Goal: Task Accomplishment & Management: Manage account settings

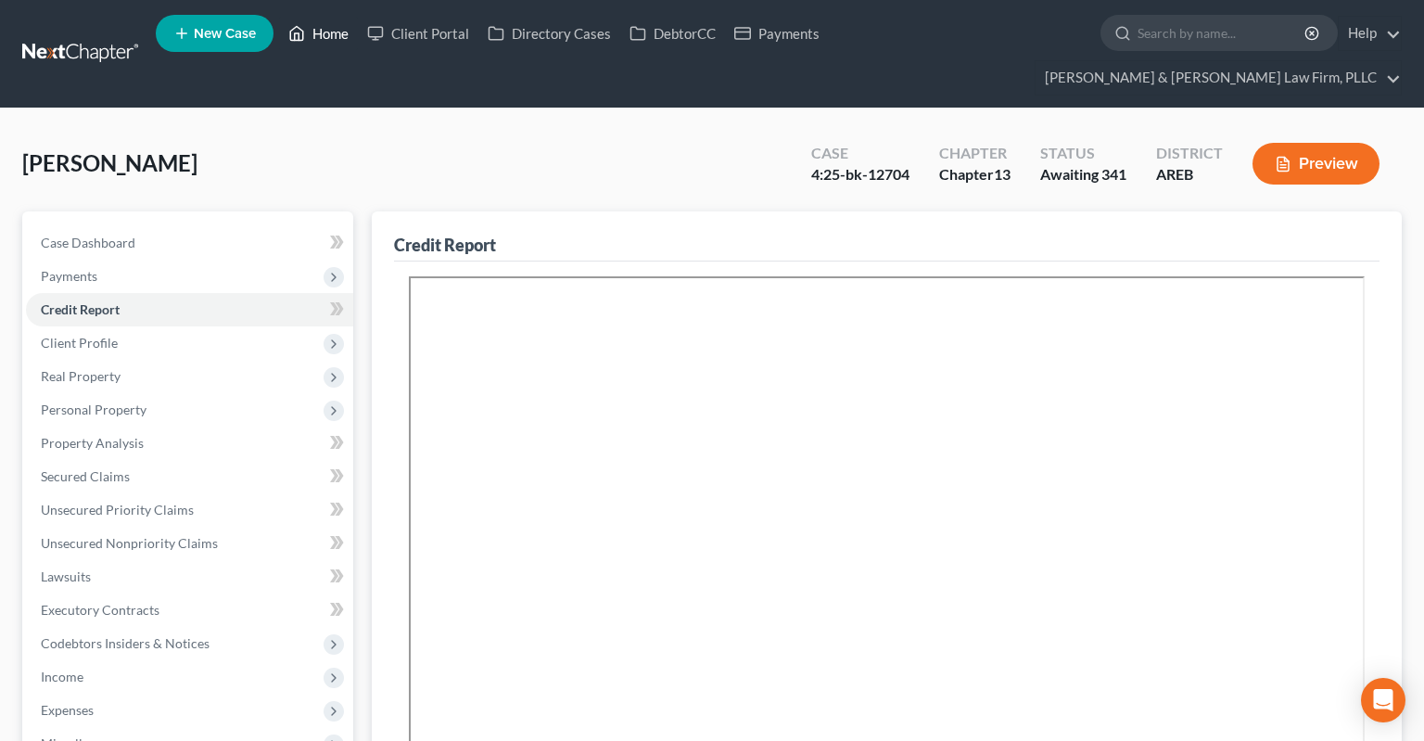
click at [299, 32] on icon at bounding box center [296, 33] width 17 height 22
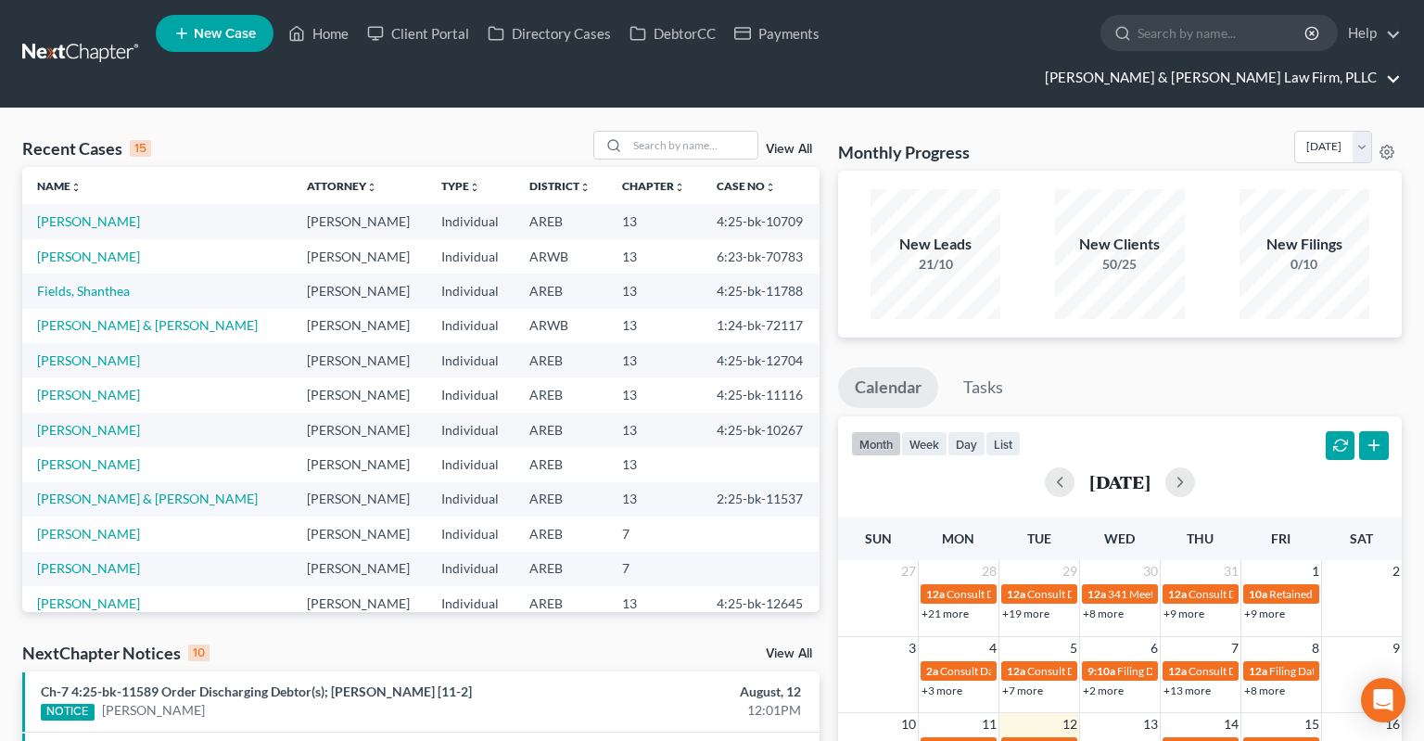
click at [1263, 61] on link "[PERSON_NAME] & [PERSON_NAME] Law Firm, PLLC" at bounding box center [1218, 77] width 365 height 33
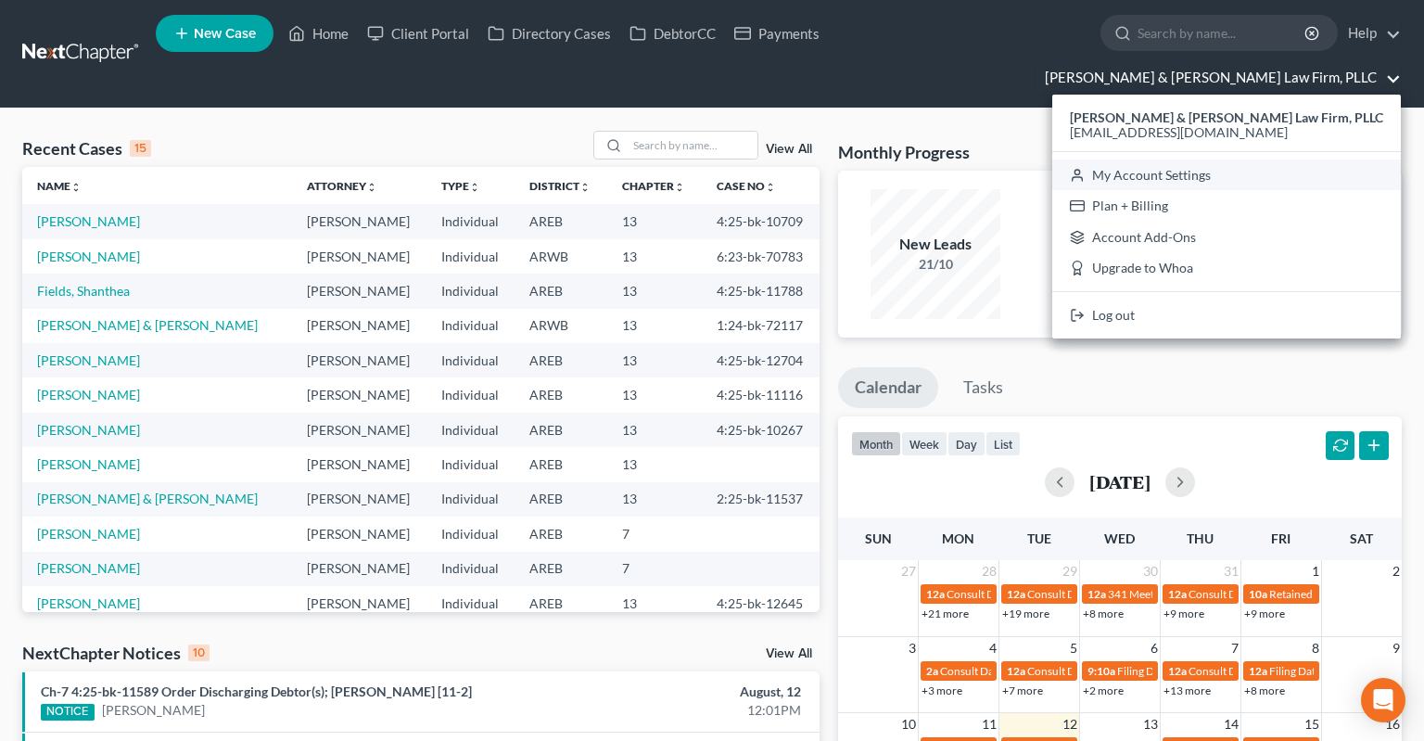
click at [1293, 160] on link "My Account Settings" at bounding box center [1227, 176] width 349 height 32
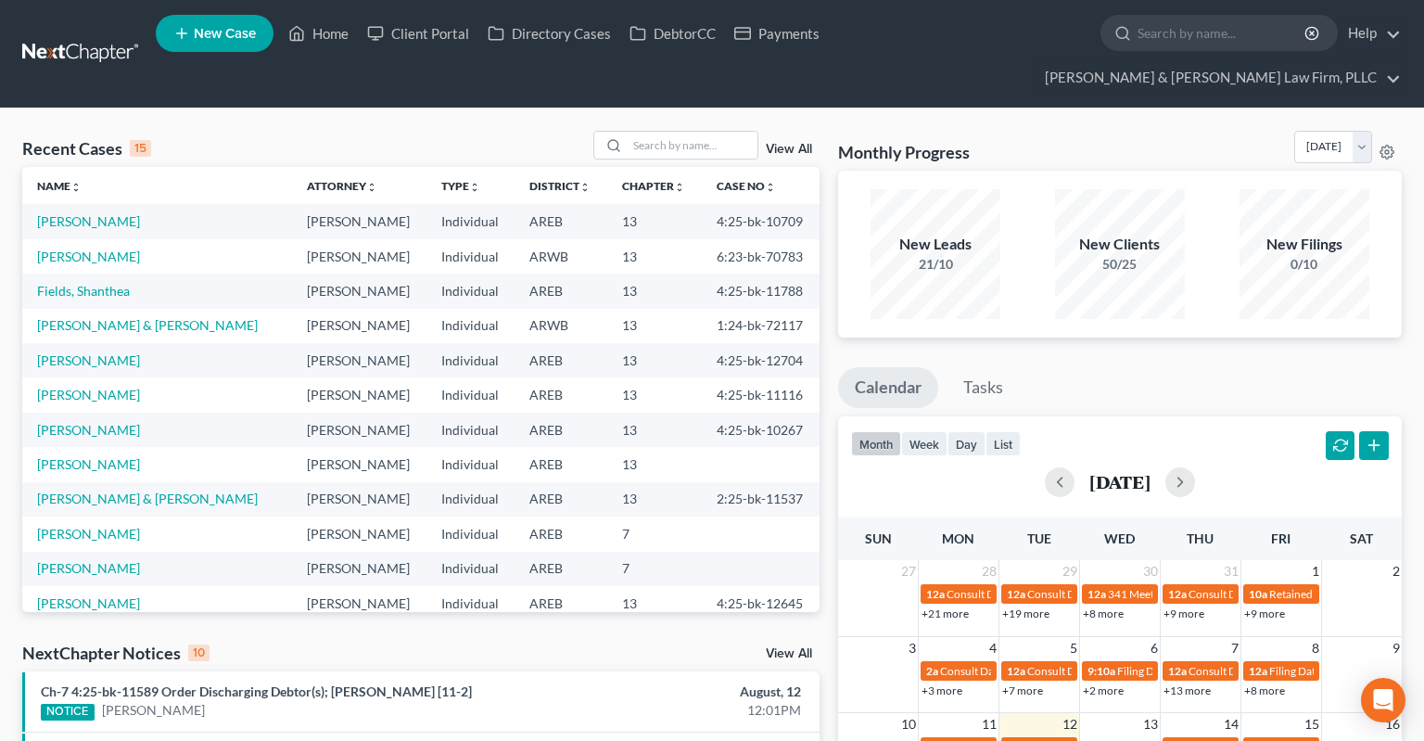
select select "5"
select select "23"
select select "2"
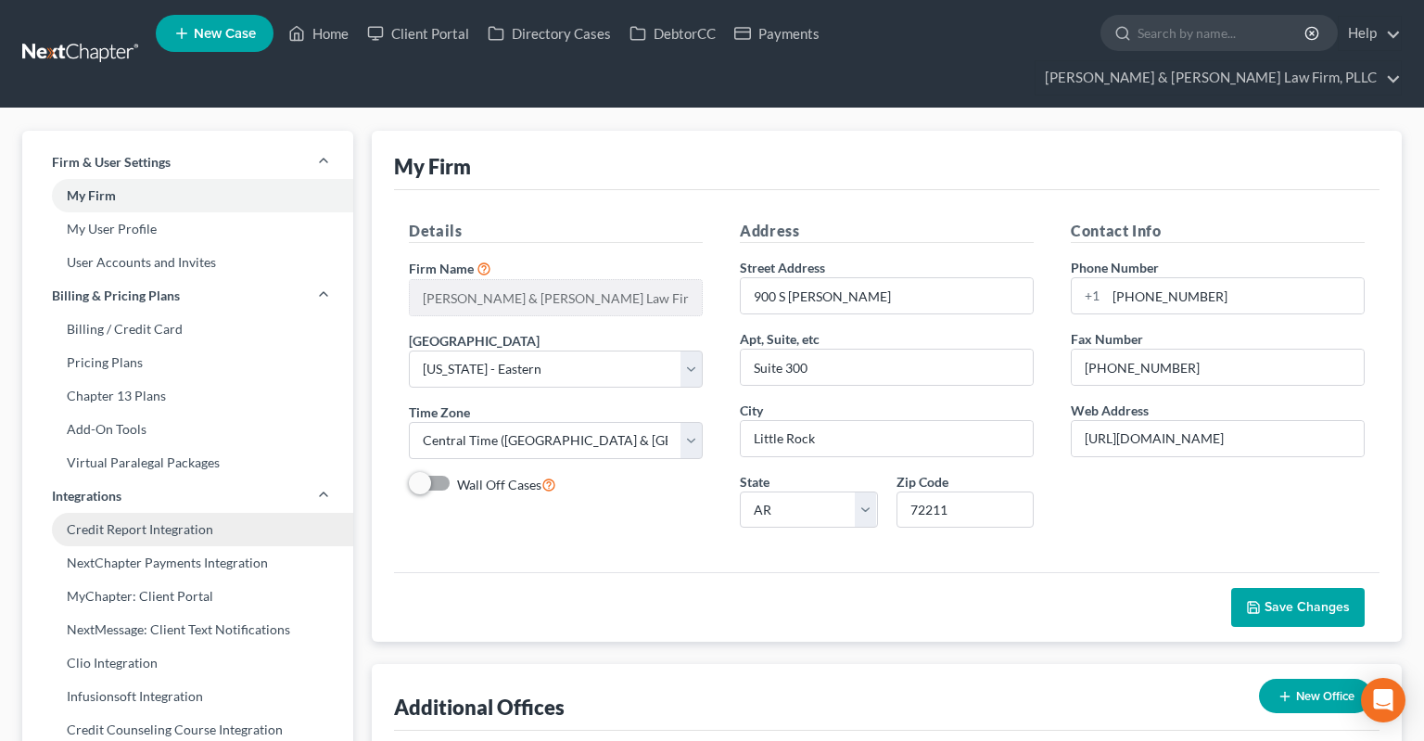
click at [155, 513] on link "Credit Report Integration" at bounding box center [187, 529] width 331 height 33
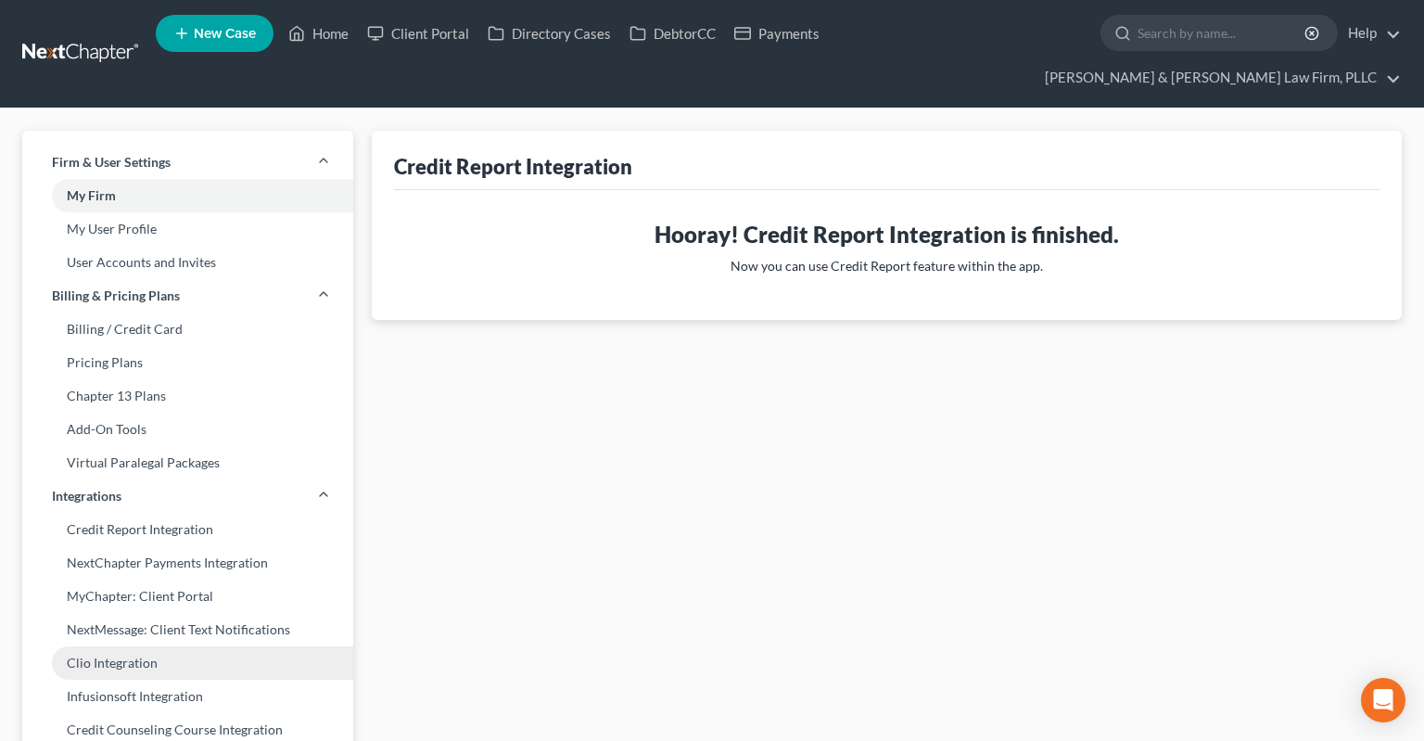
click at [195, 646] on link "Clio Integration" at bounding box center [187, 662] width 331 height 33
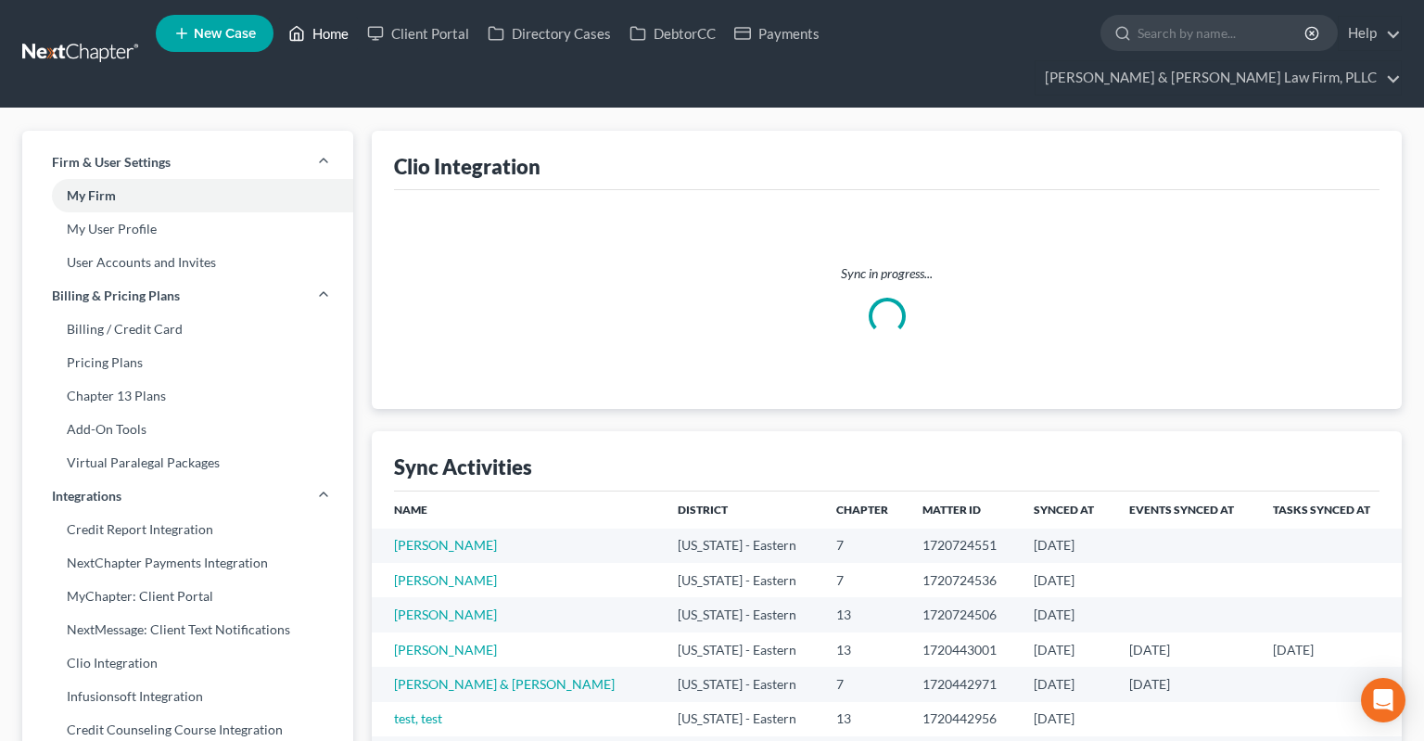
click at [332, 37] on link "Home" at bounding box center [318, 33] width 79 height 33
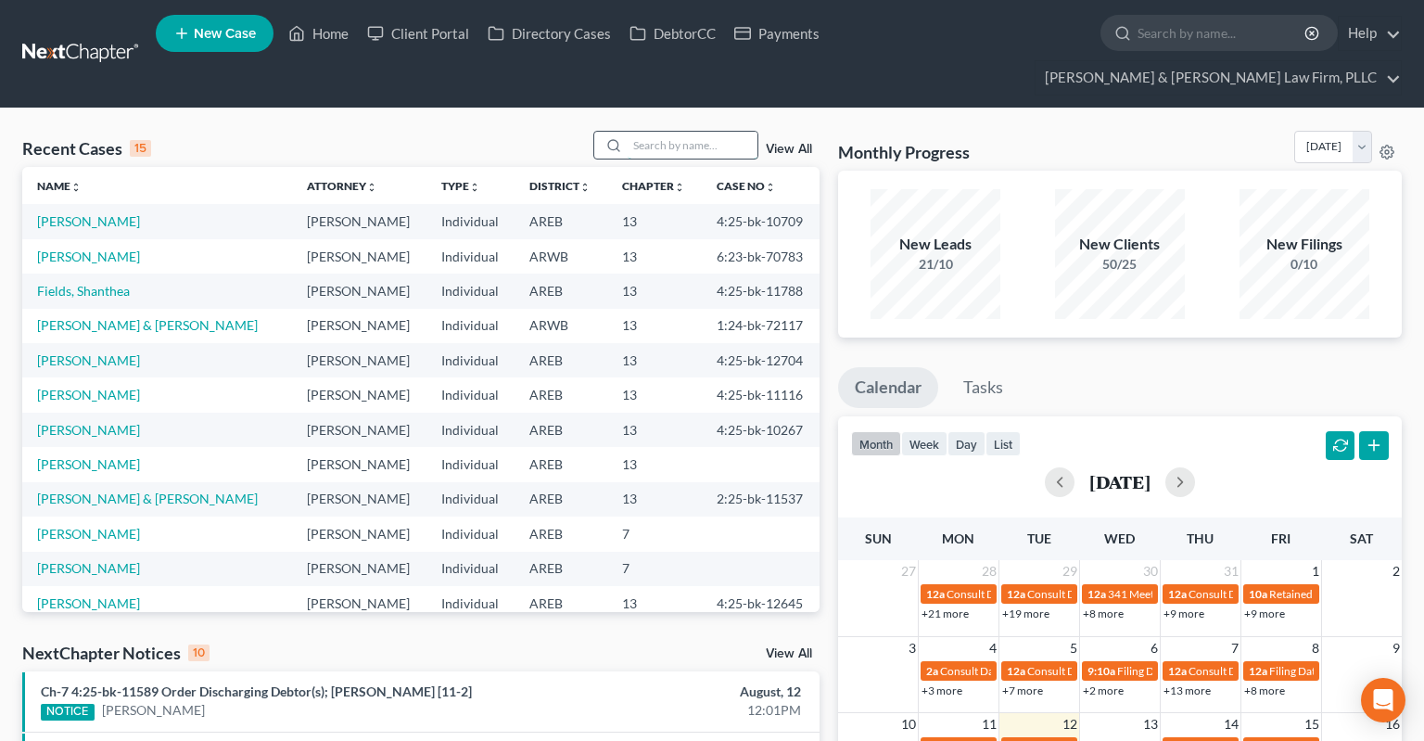
click at [672, 132] on input "search" at bounding box center [693, 145] width 130 height 27
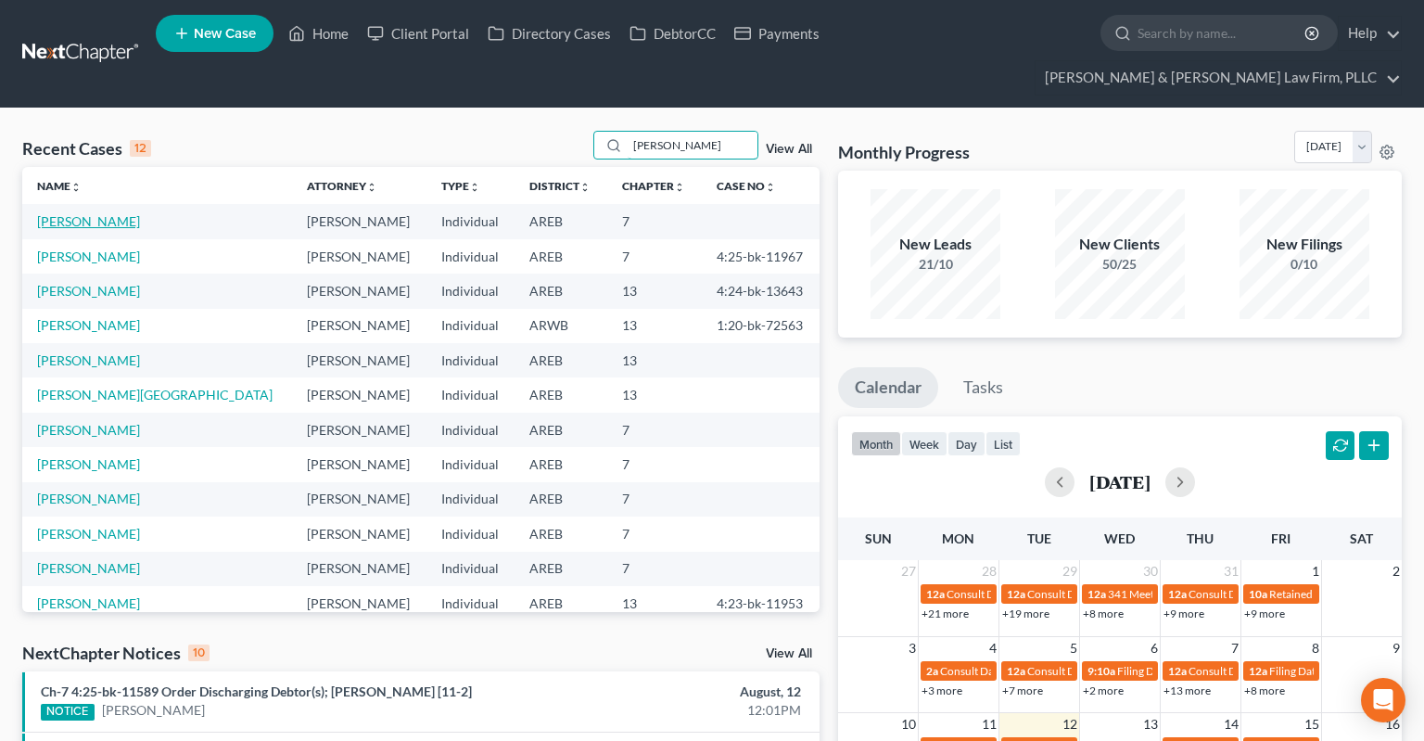
type input "[PERSON_NAME]"
click at [102, 213] on link "[PERSON_NAME]" at bounding box center [88, 221] width 103 height 16
select select "6"
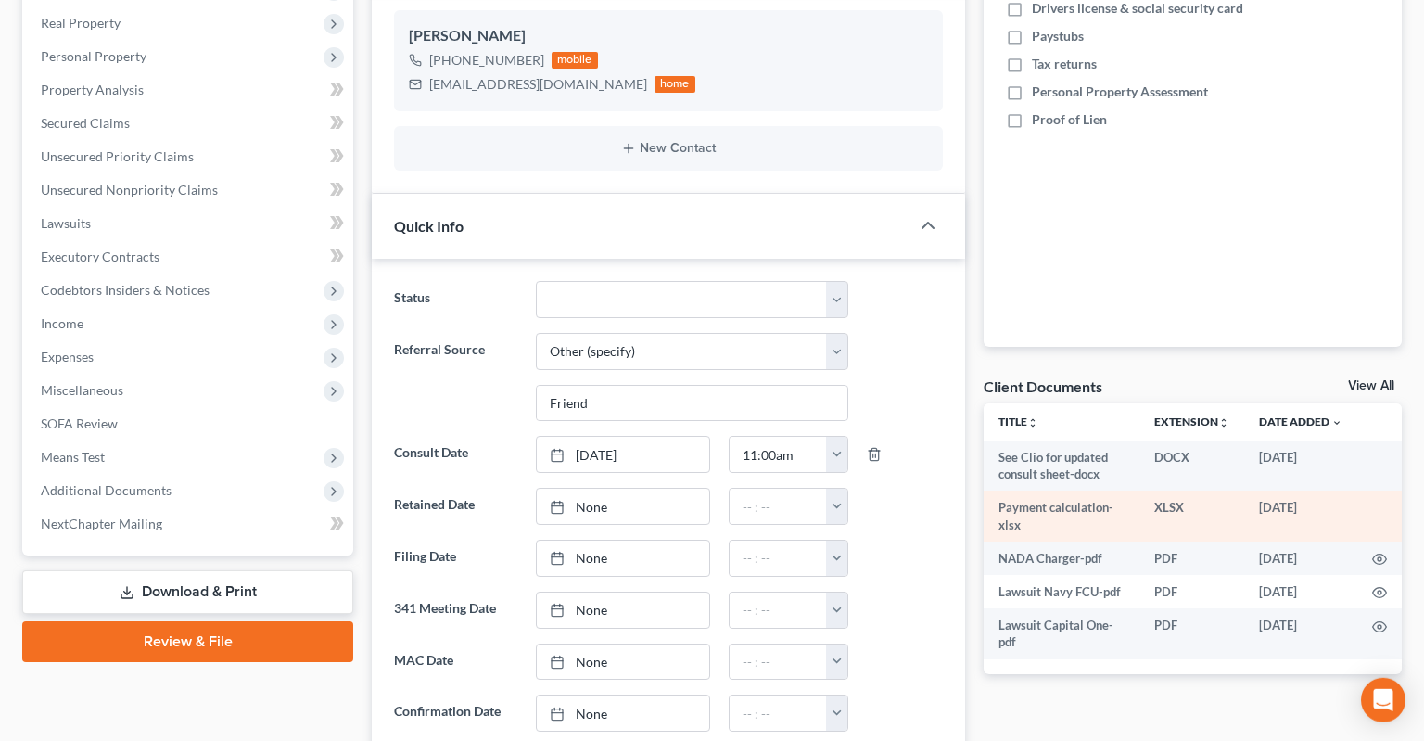
scroll to position [391, 0]
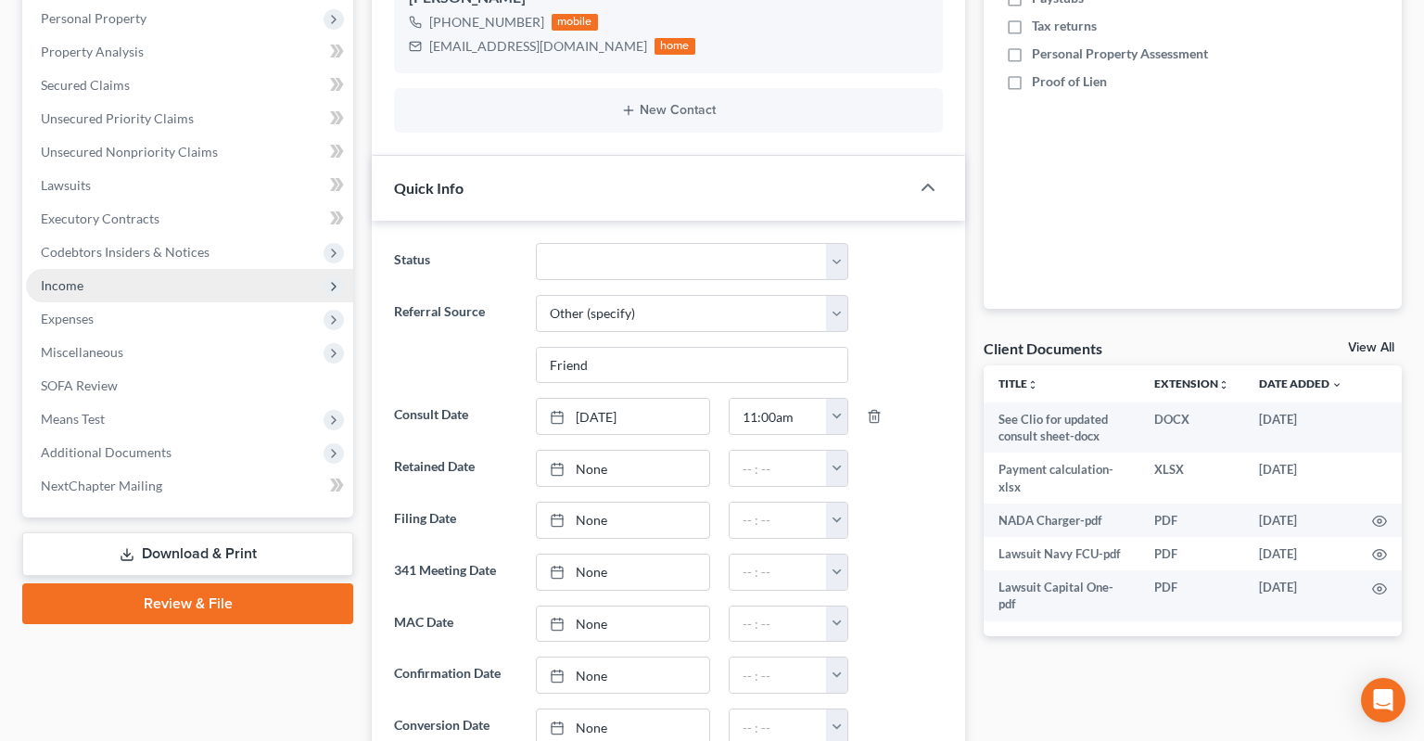
click at [144, 269] on span "Income" at bounding box center [189, 285] width 327 height 33
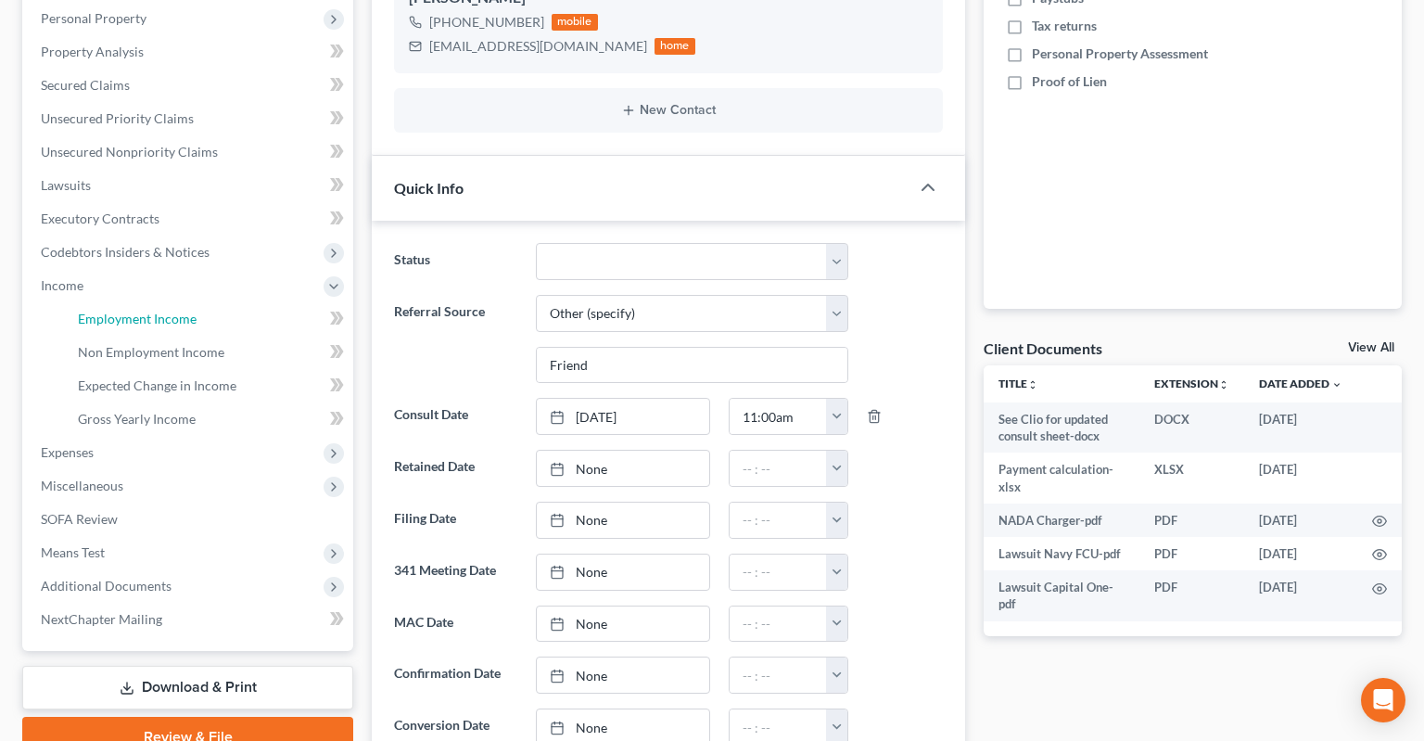
click at [211, 302] on link "Employment Income" at bounding box center [208, 318] width 290 height 33
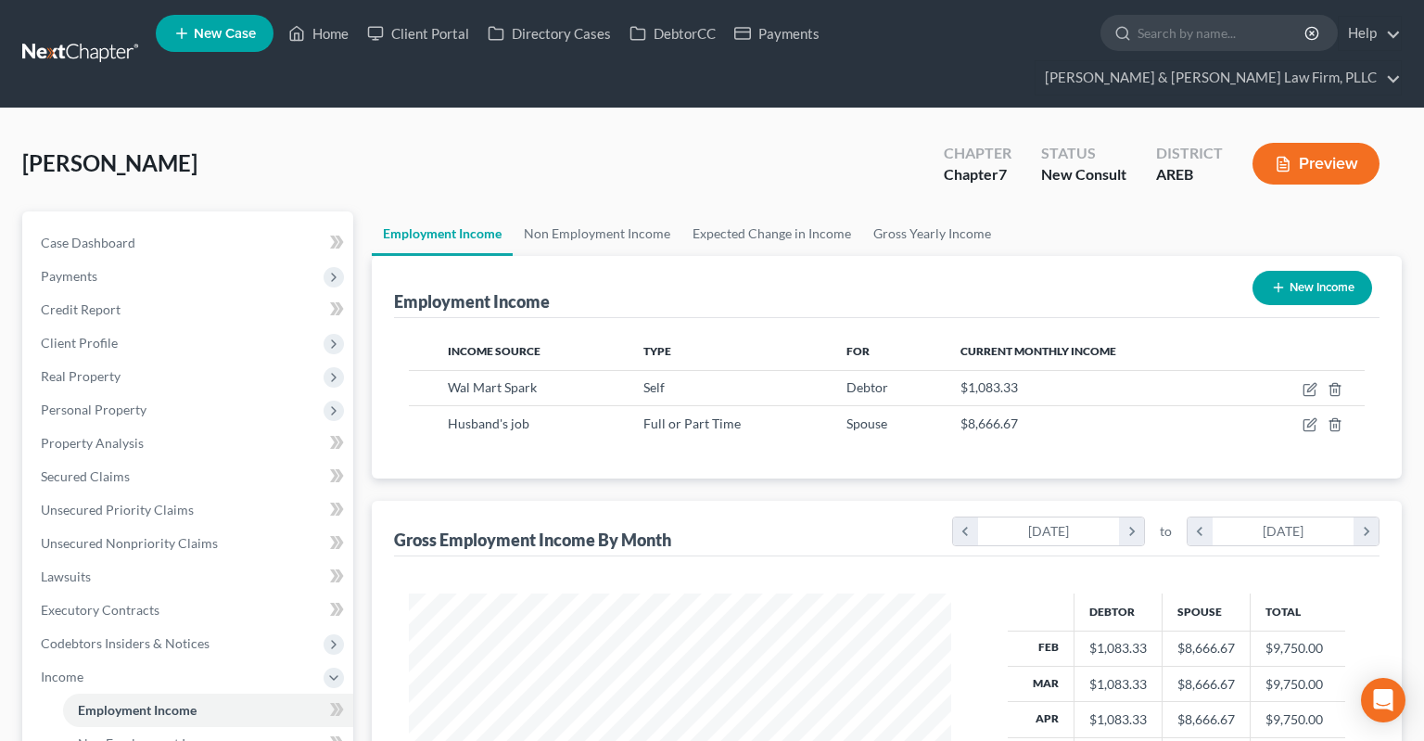
click at [692, 131] on div "[PERSON_NAME] Upgraded Chapter Chapter 7 Status New Consult District AREB Previ…" at bounding box center [712, 171] width 1380 height 81
click at [172, 460] on link "Secured Claims" at bounding box center [189, 476] width 327 height 33
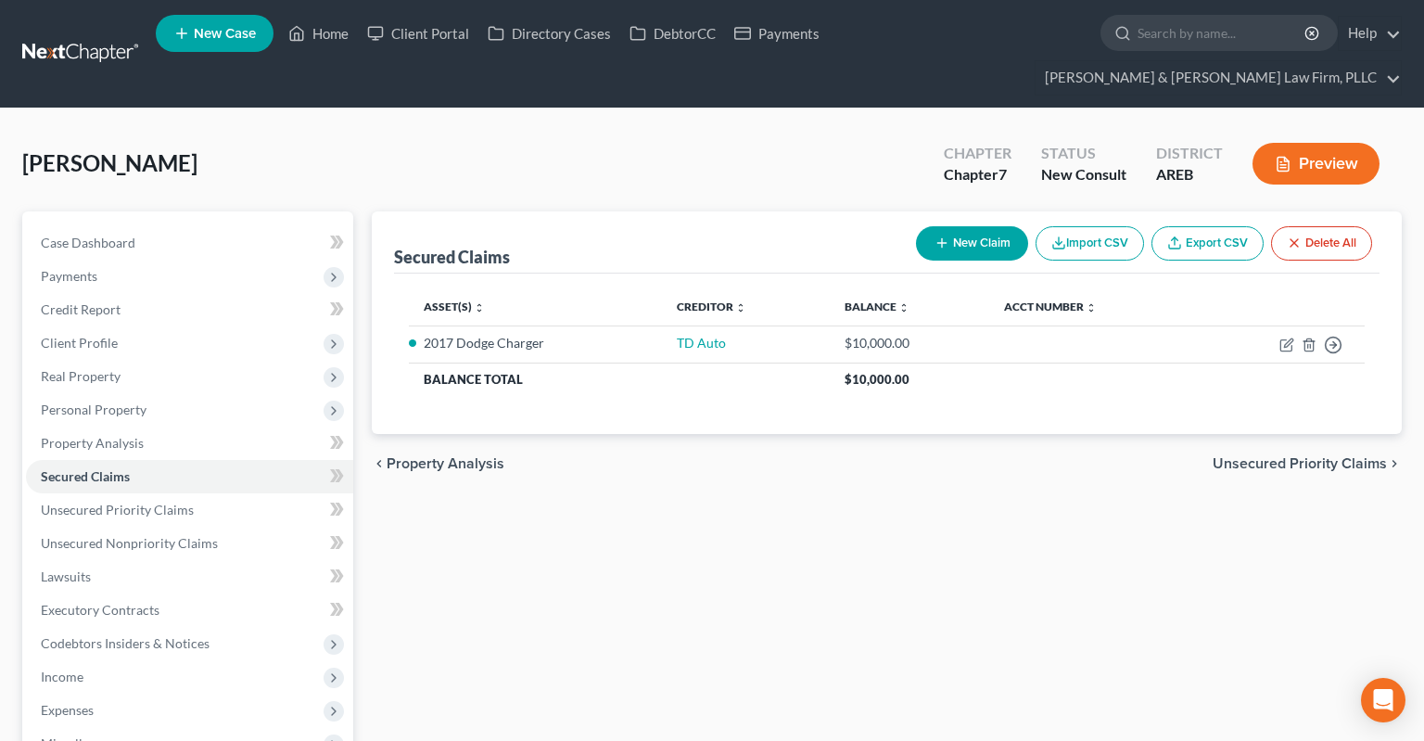
drag, startPoint x: 646, startPoint y: 607, endPoint x: 655, endPoint y: 618, distance: 13.9
click at [648, 609] on div "Secured Claims New Claim Import CSV Export CSV Delete All Asset(s) expand_more …" at bounding box center [887, 613] width 1049 height 804
click at [222, 393] on span "Personal Property" at bounding box center [189, 409] width 327 height 33
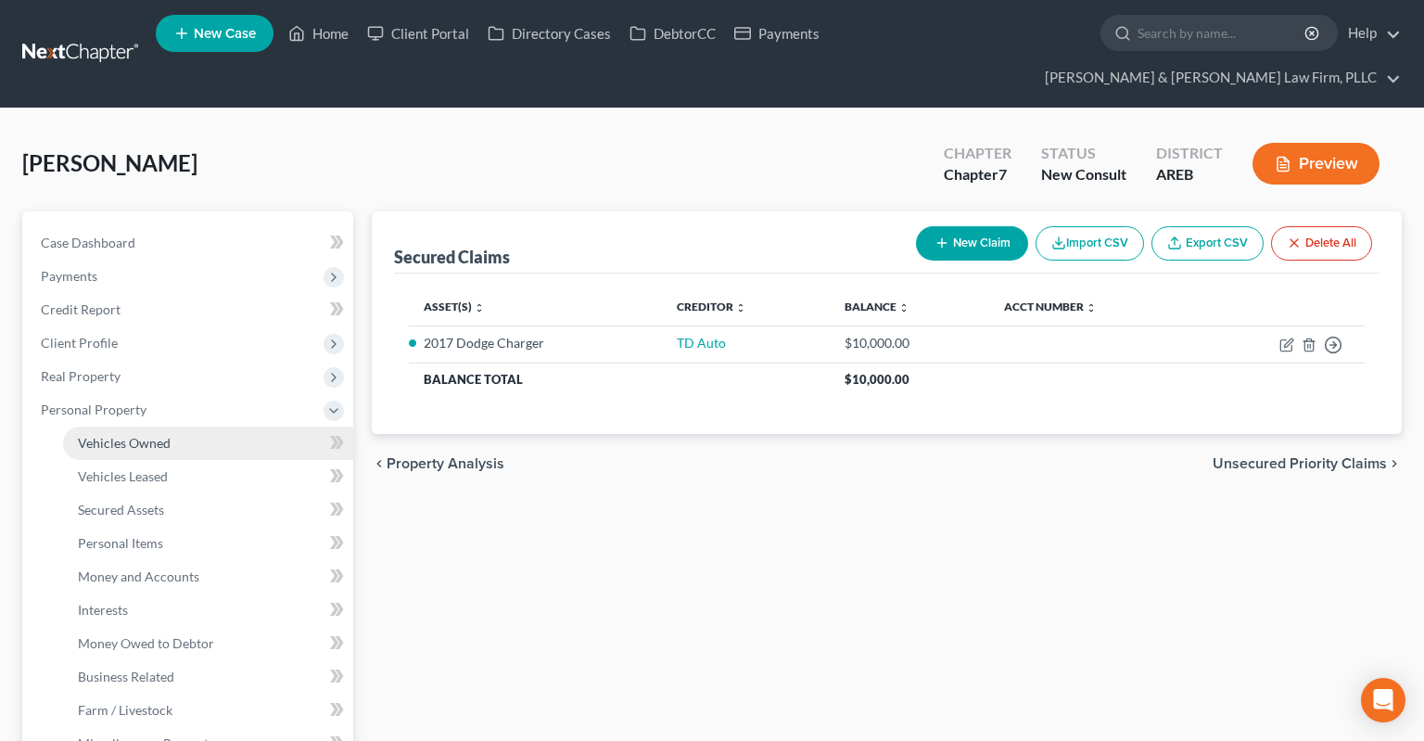
click at [224, 427] on link "Vehicles Owned" at bounding box center [208, 443] width 290 height 33
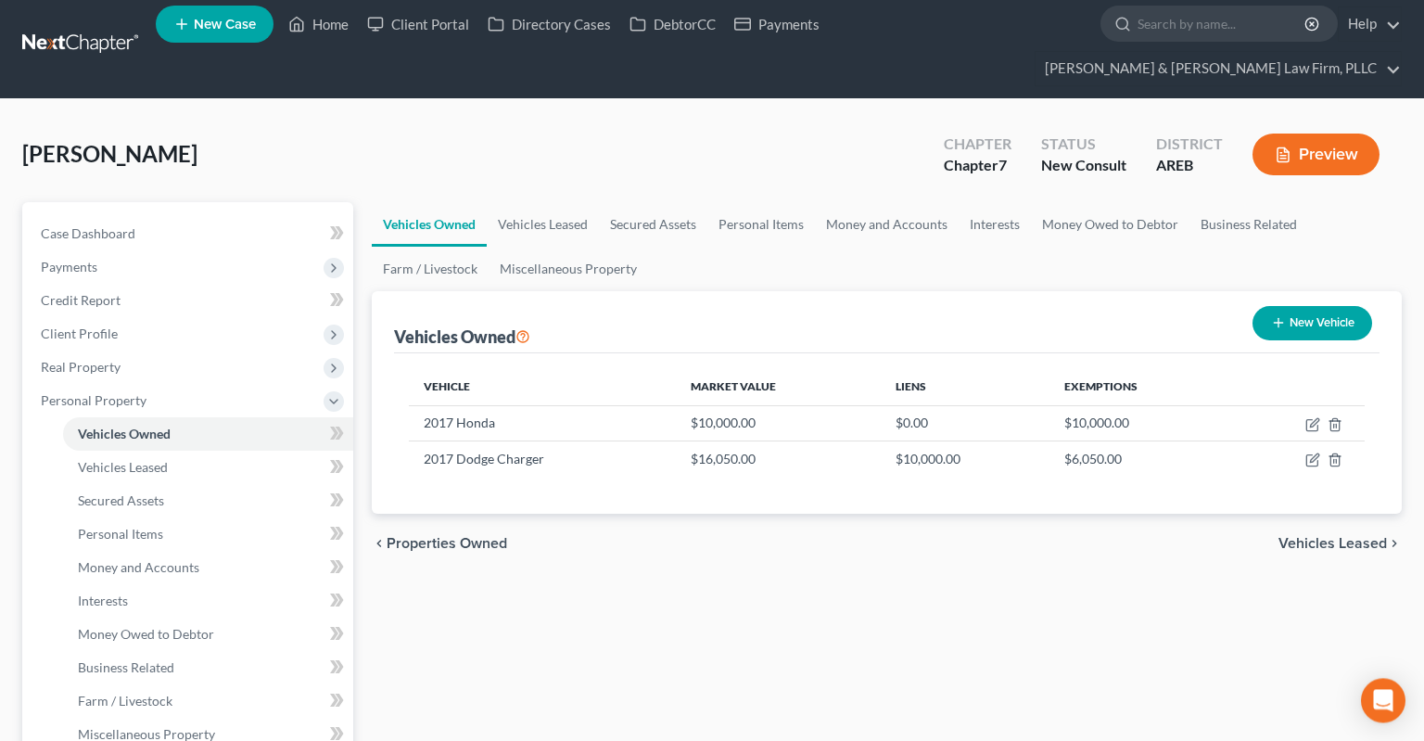
scroll to position [490, 0]
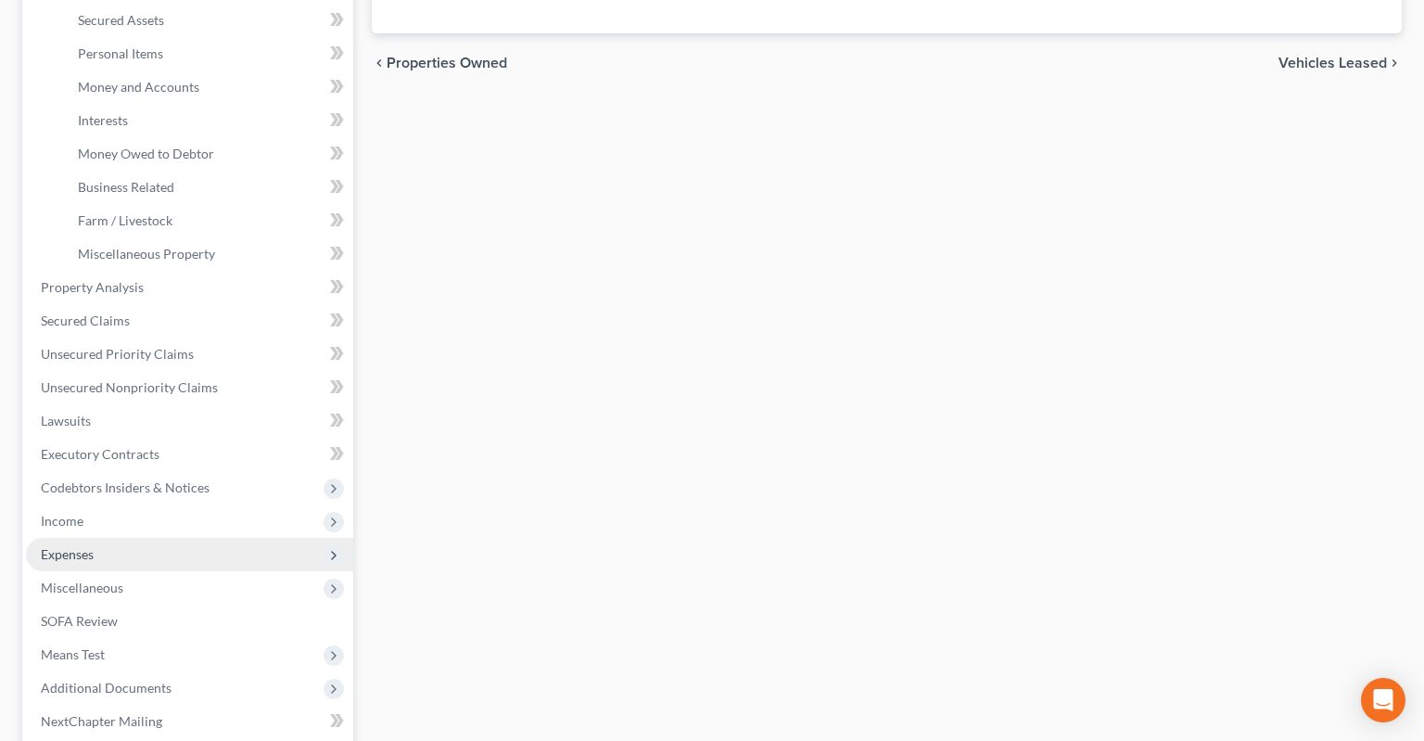
click at [180, 538] on span "Expenses" at bounding box center [189, 554] width 327 height 33
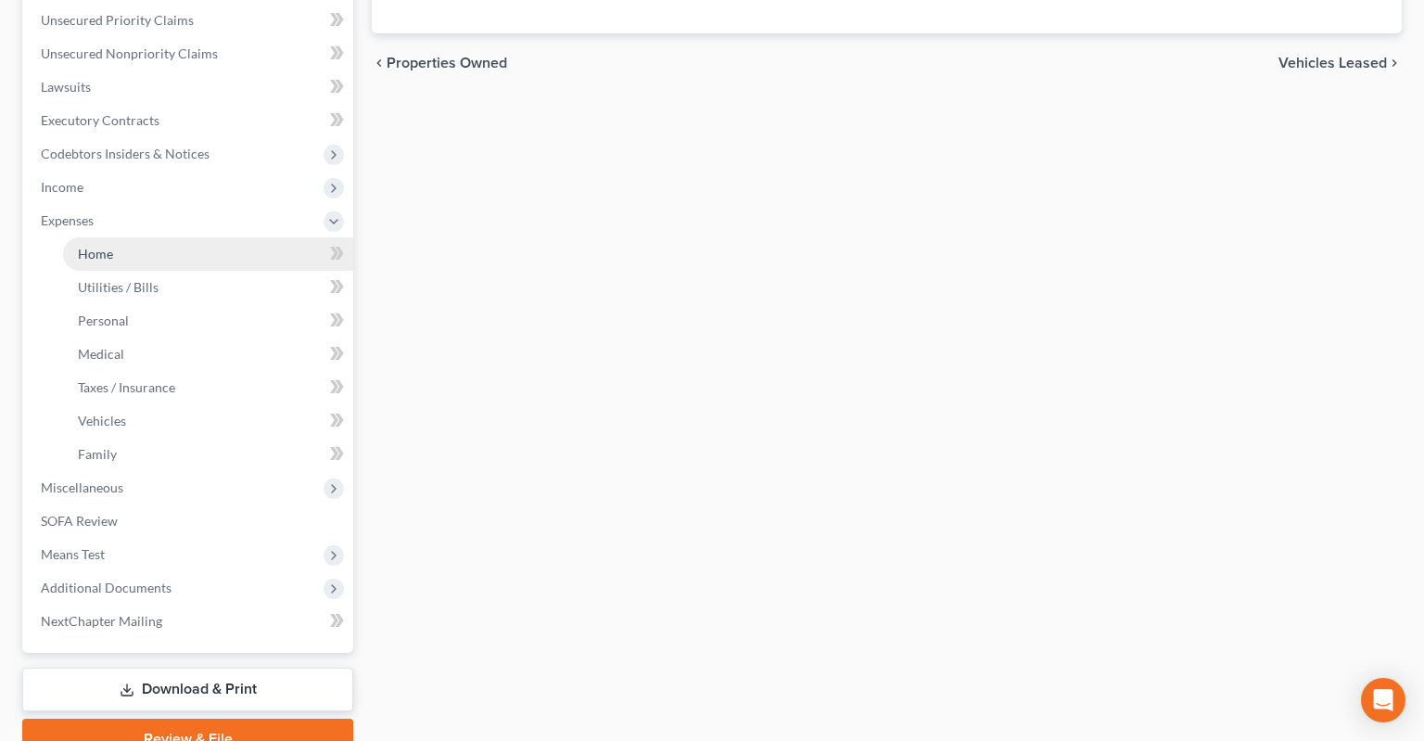
click at [250, 237] on link "Home" at bounding box center [208, 253] width 290 height 33
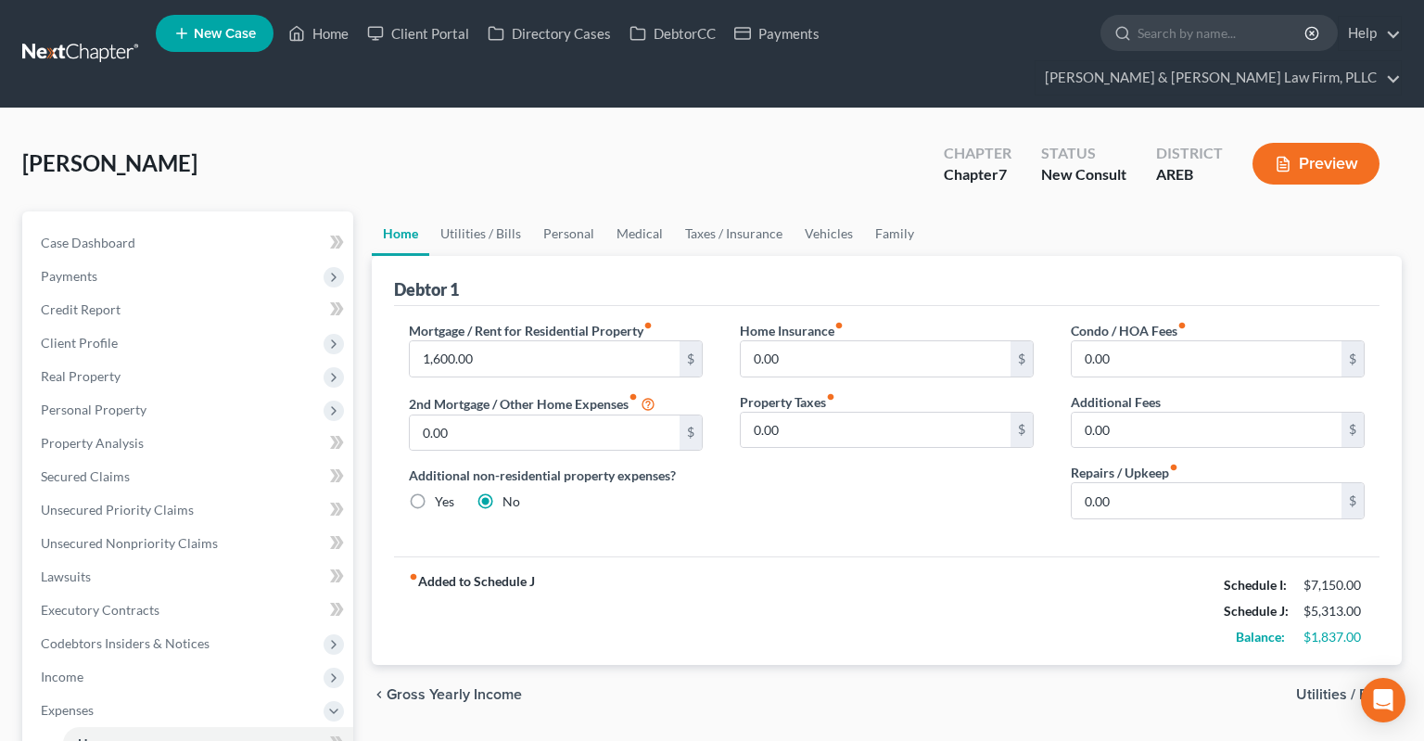
click at [867, 469] on div "Home Insurance fiber_manual_record 0.00 $ Property Taxes fiber_manual_record 0.…" at bounding box center [887, 427] width 331 height 213
click at [487, 211] on link "Utilities / Bills" at bounding box center [480, 233] width 103 height 45
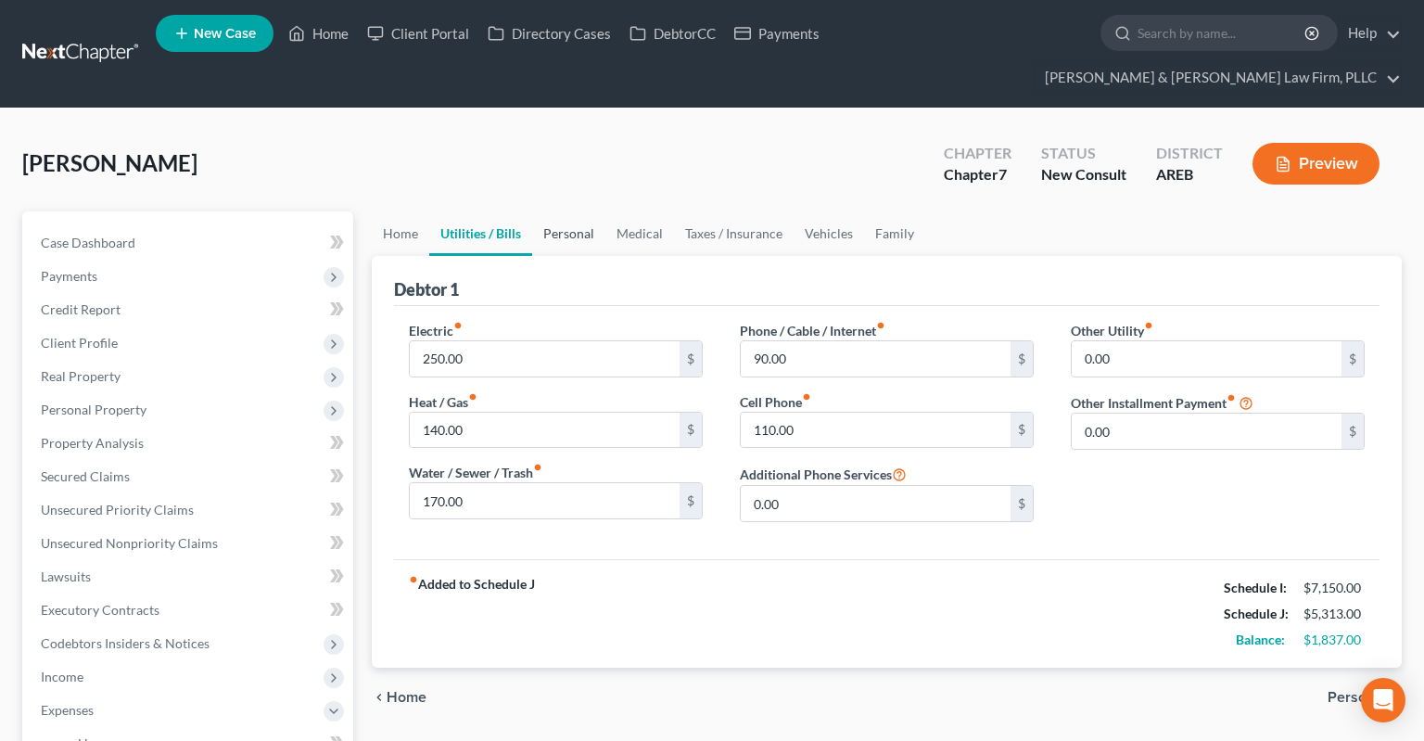
click at [588, 211] on link "Personal" at bounding box center [568, 233] width 73 height 45
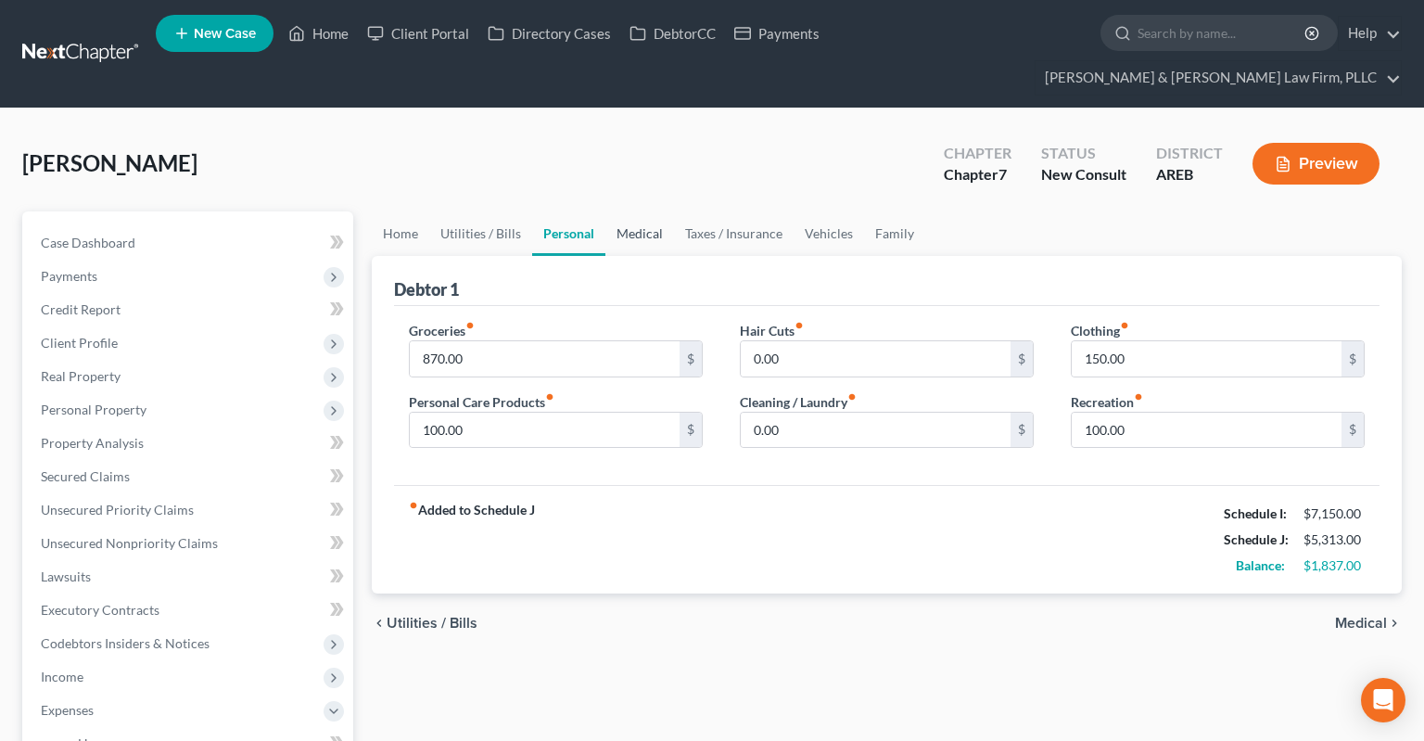
click at [638, 211] on link "Medical" at bounding box center [640, 233] width 69 height 45
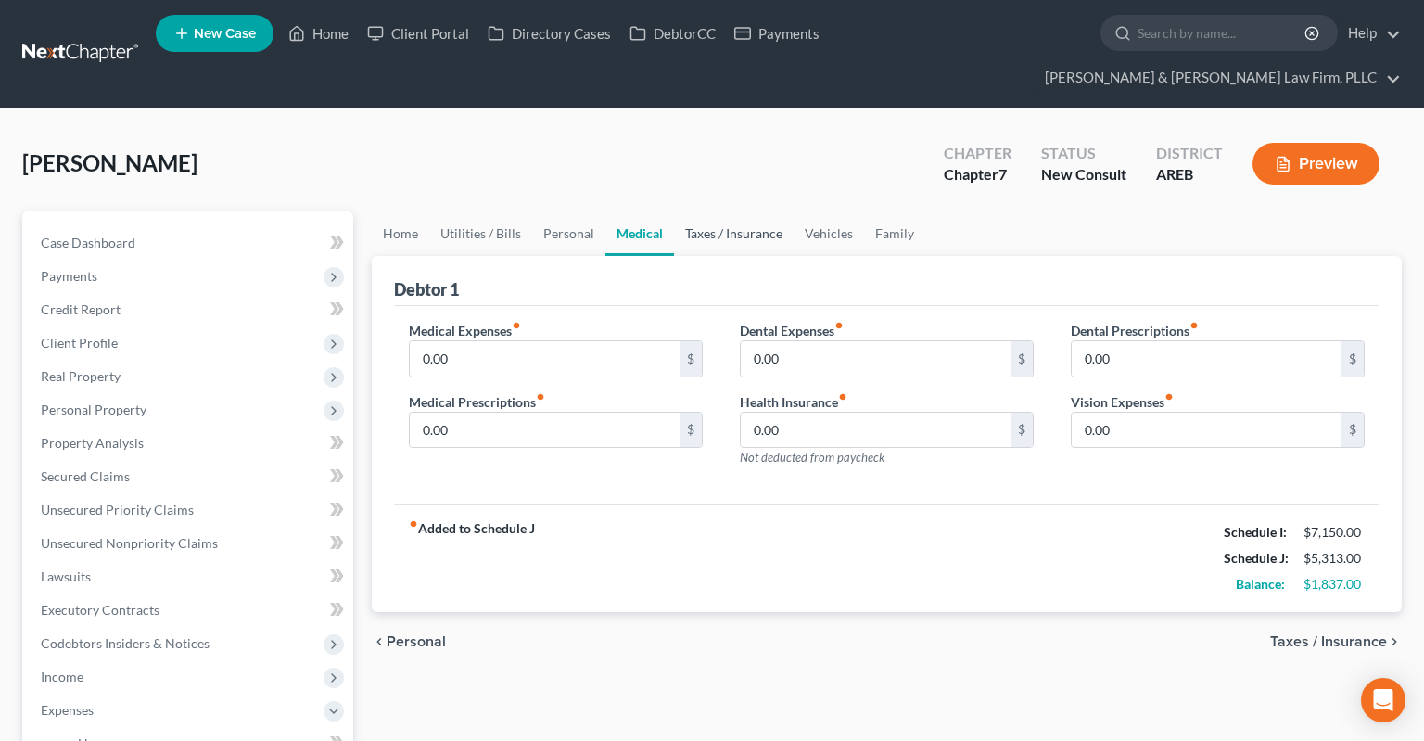
click at [708, 211] on link "Taxes / Insurance" at bounding box center [734, 233] width 120 height 45
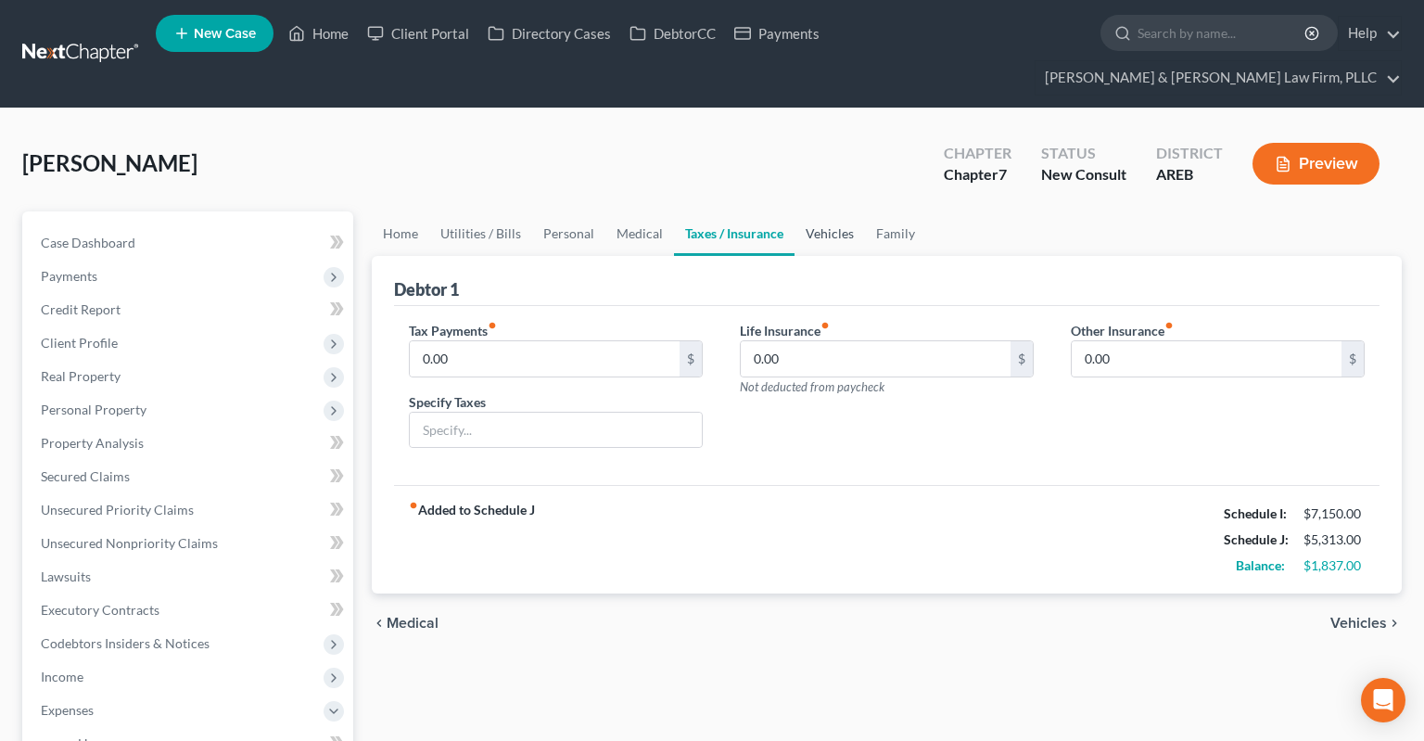
click at [821, 211] on link "Vehicles" at bounding box center [830, 233] width 70 height 45
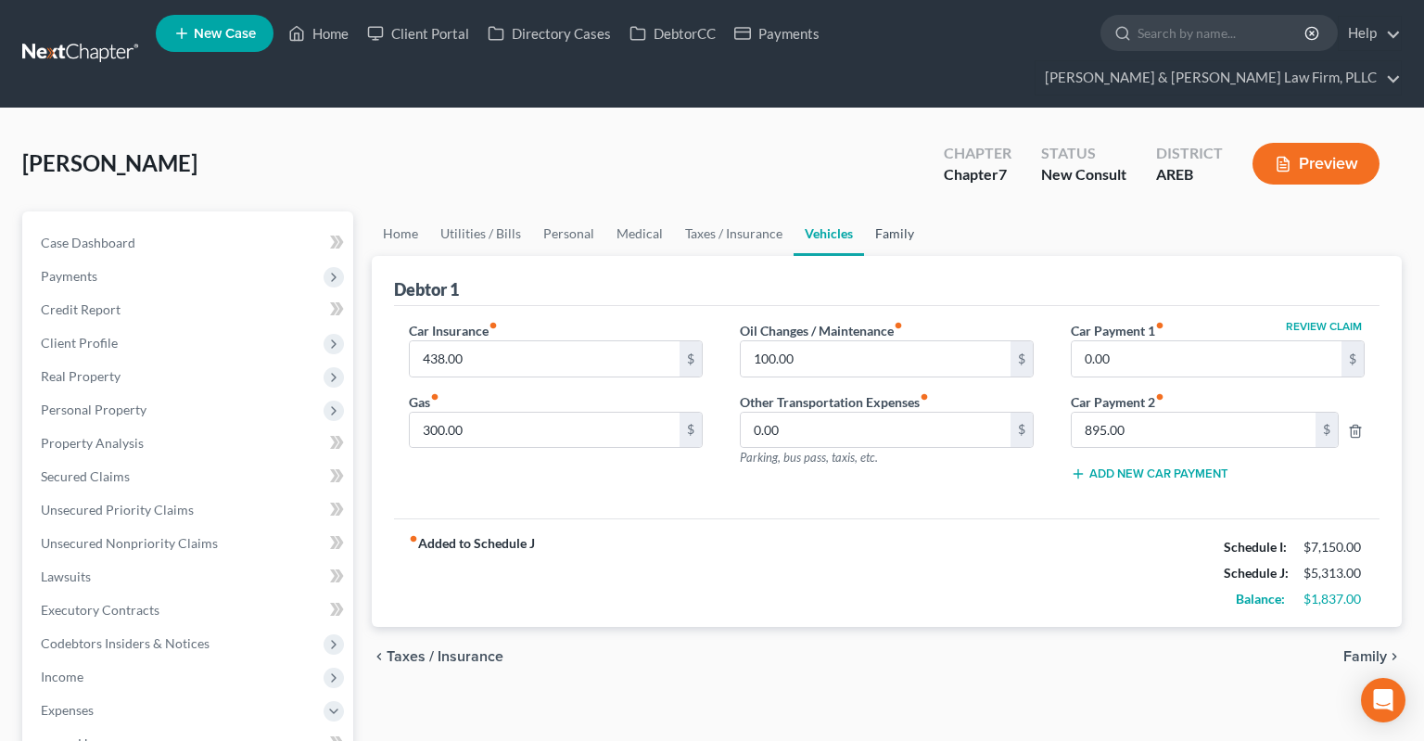
click at [900, 211] on link "Family" at bounding box center [894, 233] width 61 height 45
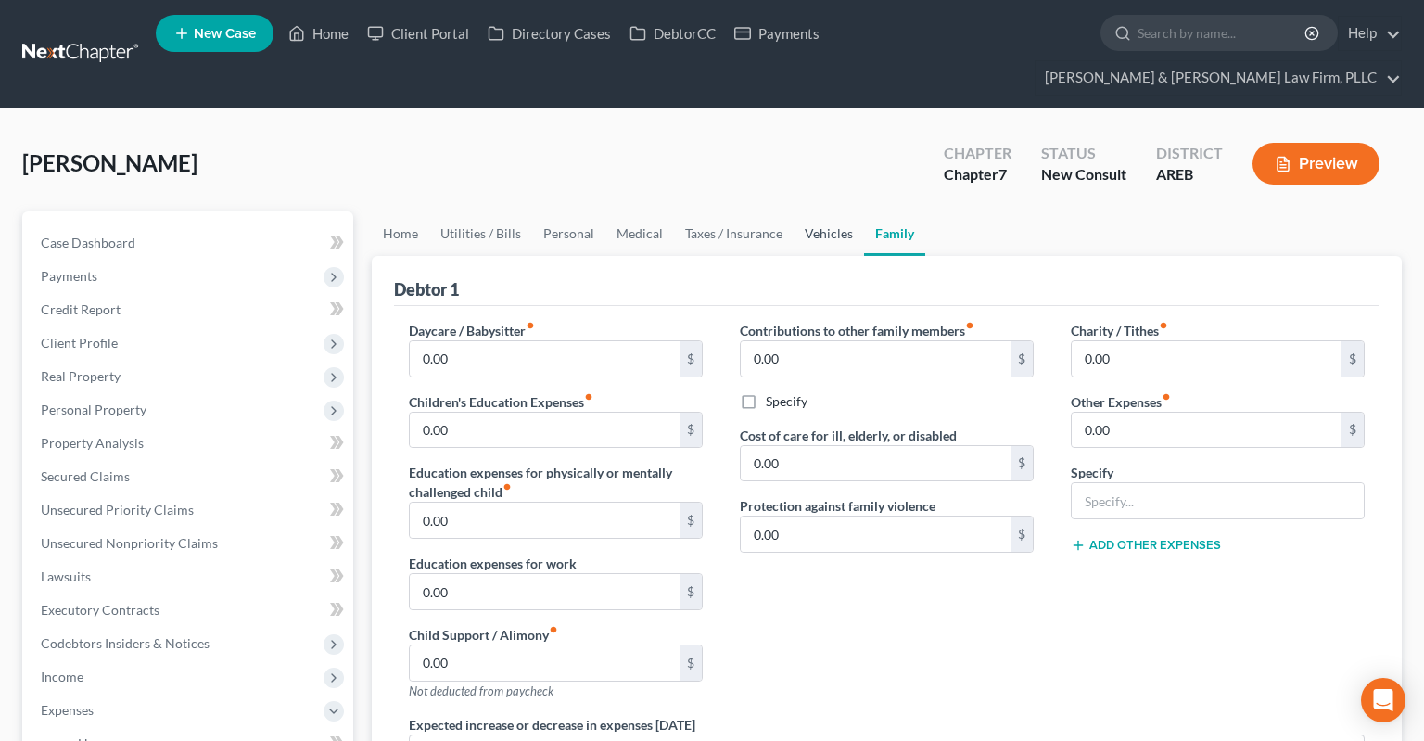
click at [804, 211] on link "Vehicles" at bounding box center [829, 233] width 70 height 45
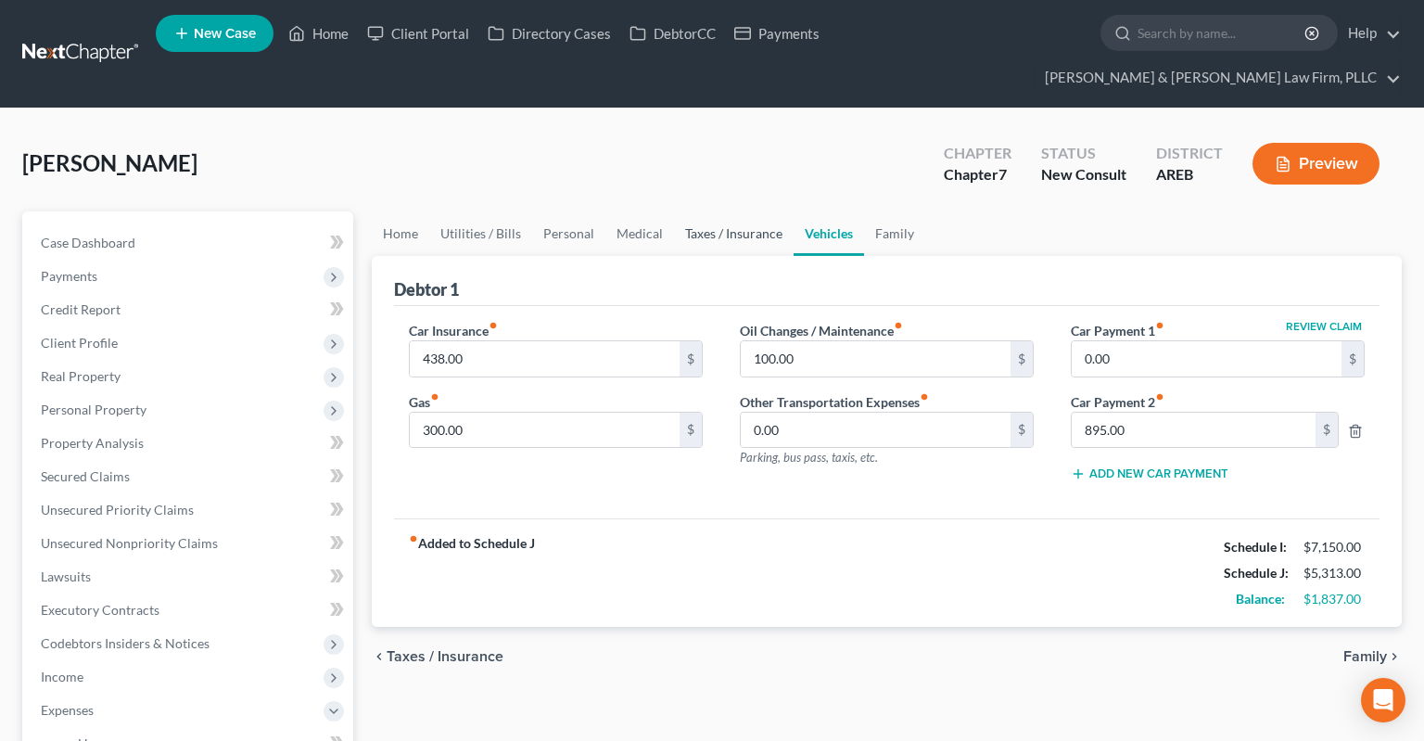
click at [726, 211] on link "Taxes / Insurance" at bounding box center [734, 233] width 120 height 45
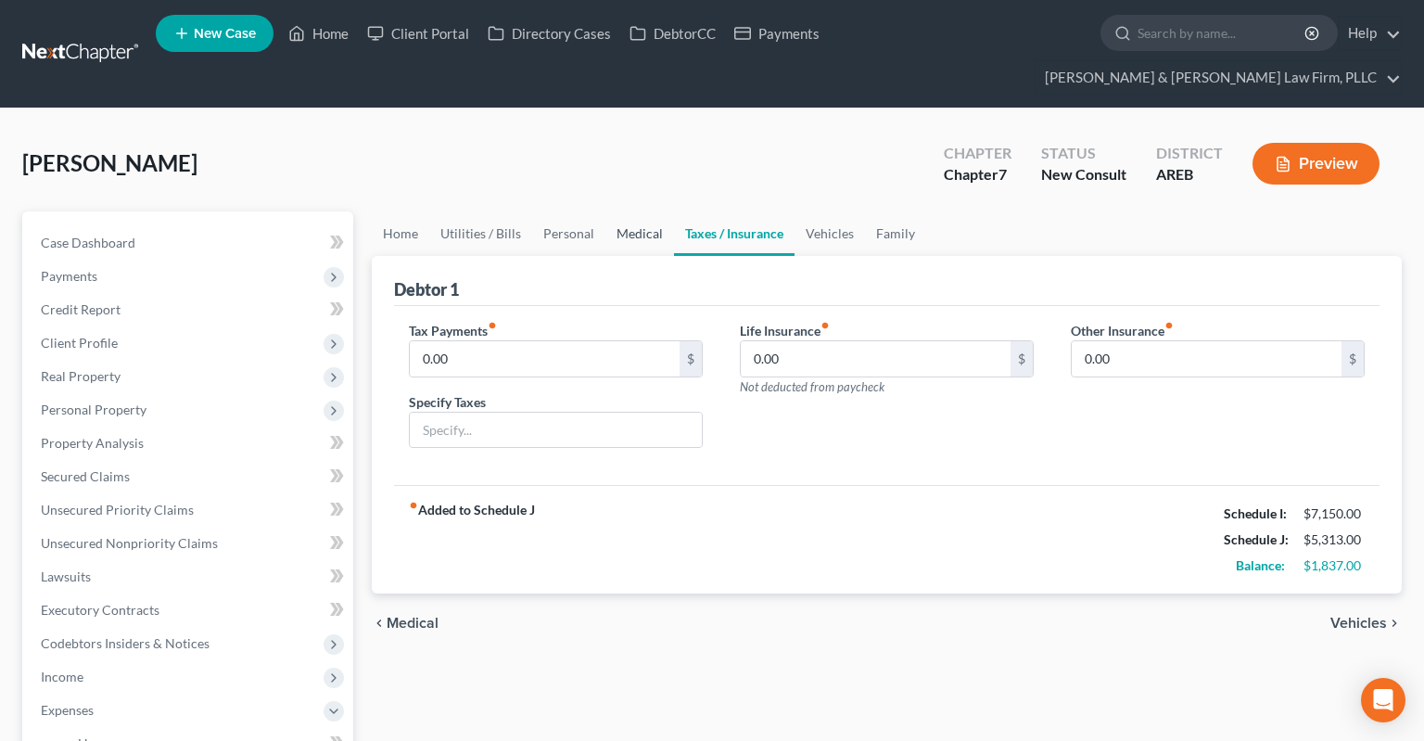
click at [645, 211] on link "Medical" at bounding box center [640, 233] width 69 height 45
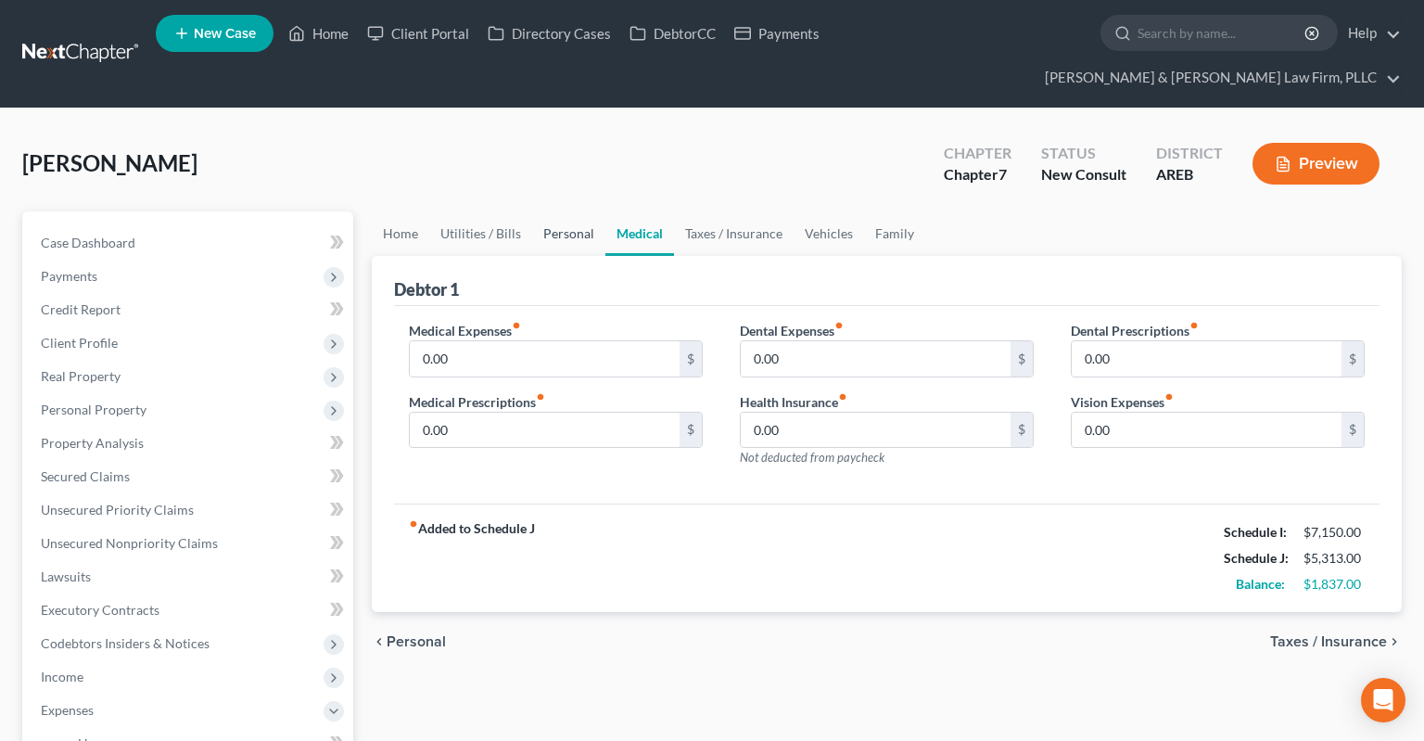
click at [576, 211] on link "Personal" at bounding box center [568, 233] width 73 height 45
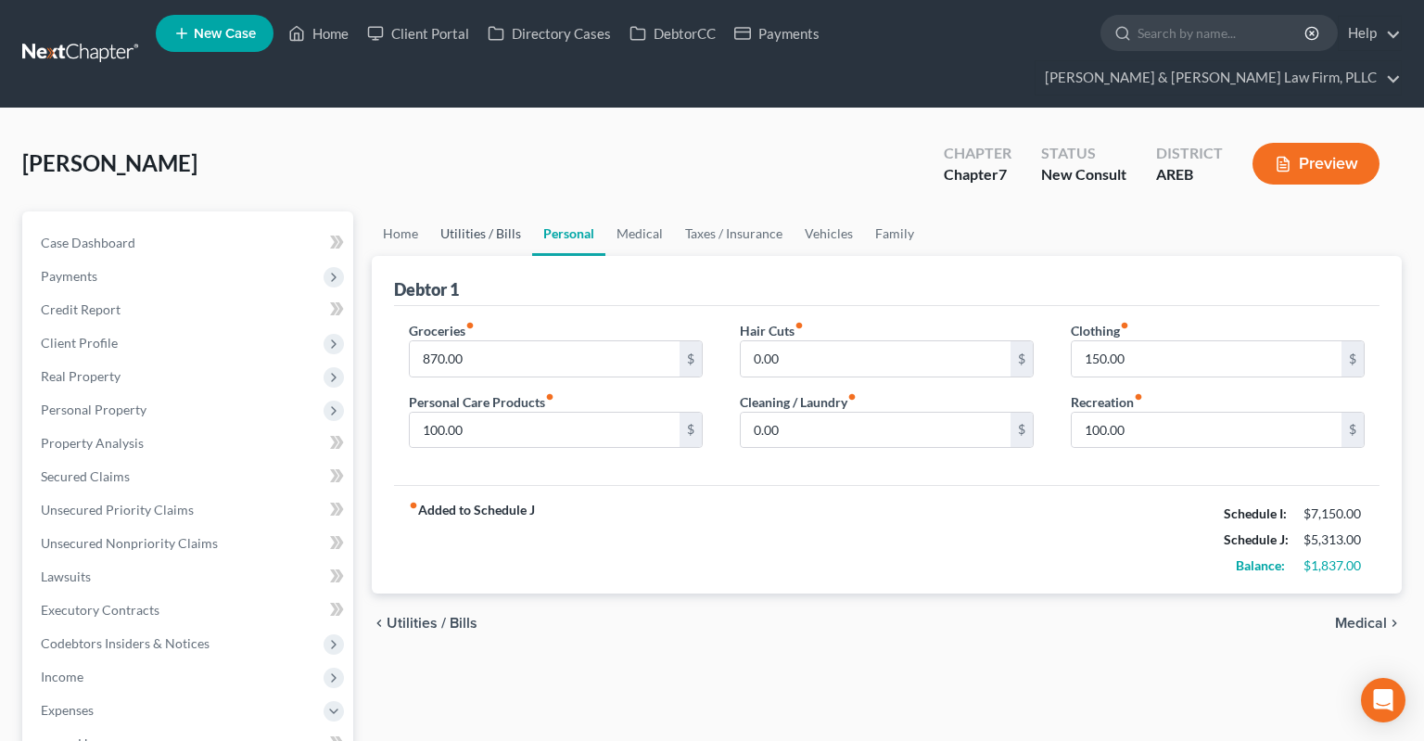
click at [458, 211] on link "Utilities / Bills" at bounding box center [480, 233] width 103 height 45
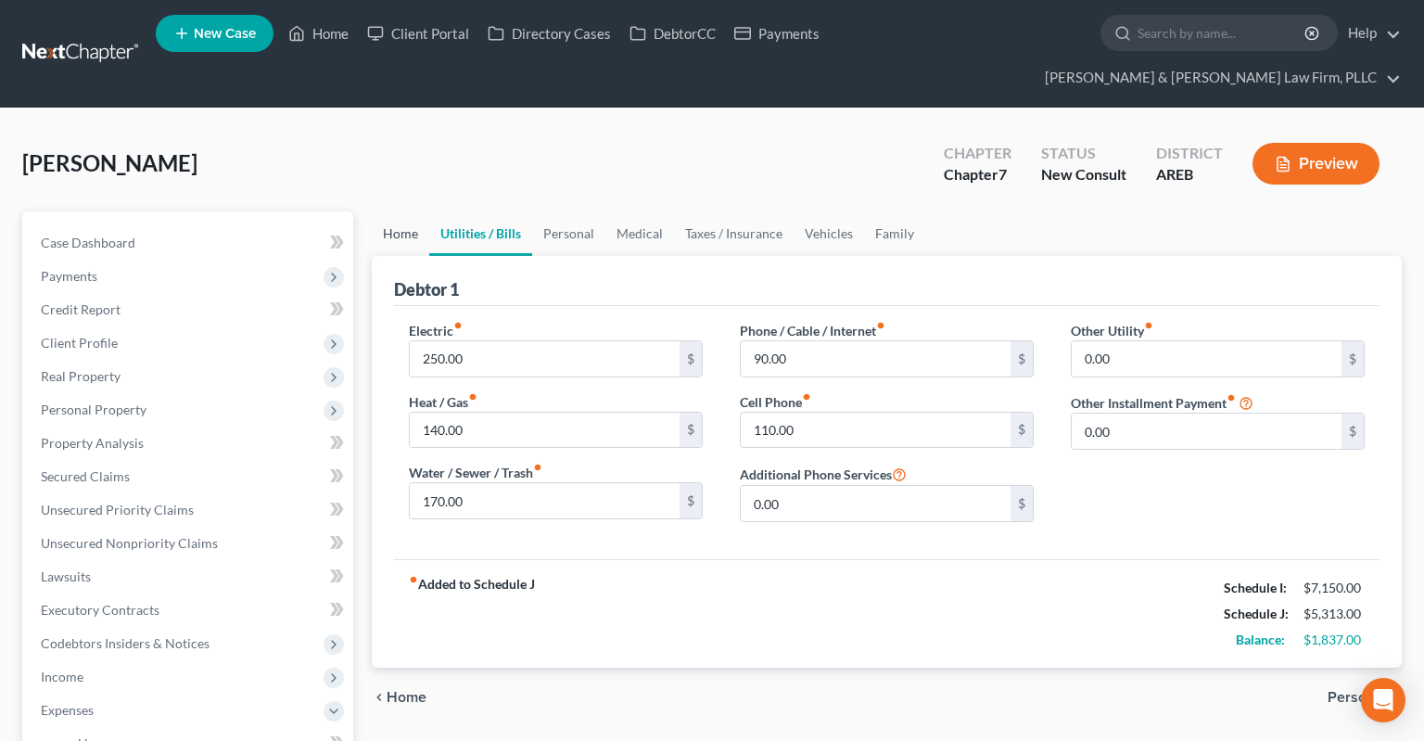
drag, startPoint x: 399, startPoint y: 203, endPoint x: 443, endPoint y: 194, distance: 45.5
click at [401, 211] on link "Home" at bounding box center [400, 233] width 57 height 45
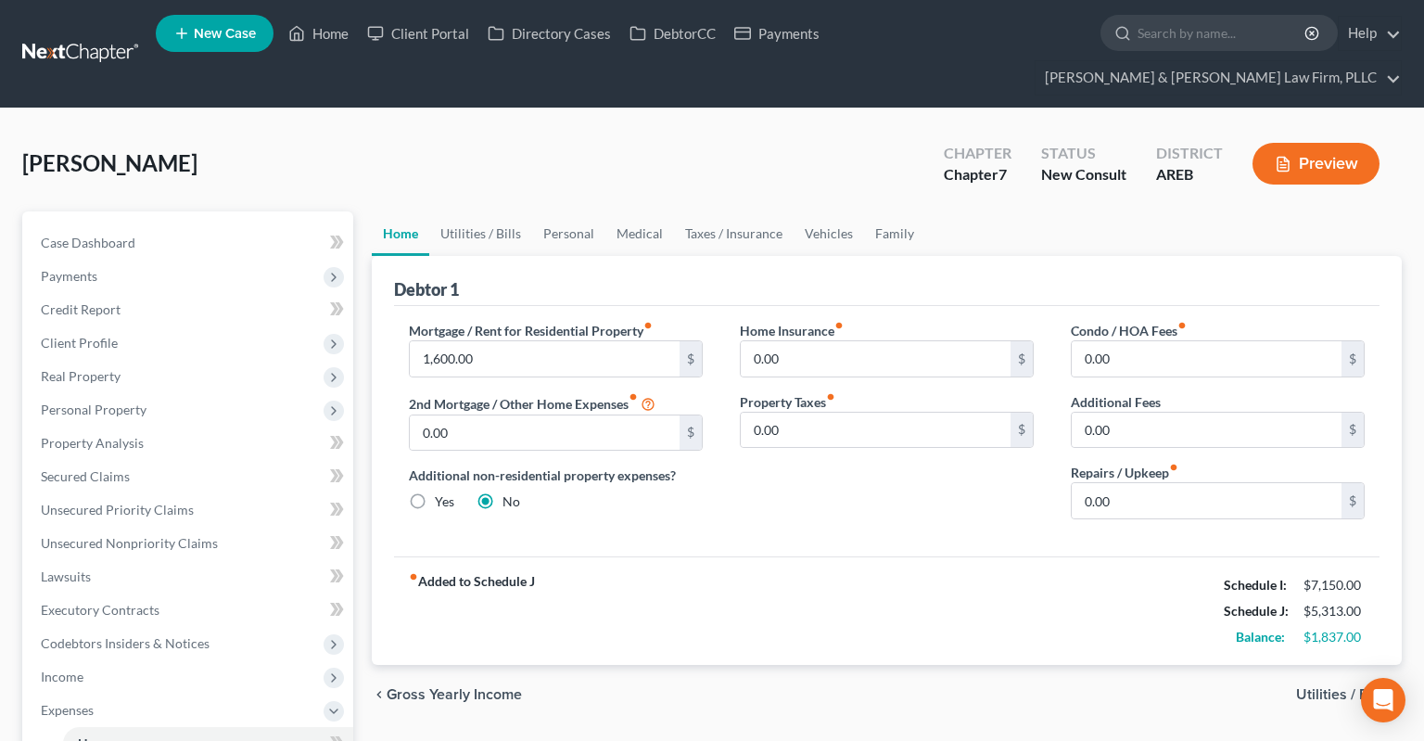
drag, startPoint x: 500, startPoint y: 172, endPoint x: 510, endPoint y: 169, distance: 10.6
click at [510, 170] on div "[PERSON_NAME] Upgraded Chapter Chapter 7 Status New Consult District AREB Previ…" at bounding box center [712, 171] width 1380 height 81
click at [326, 37] on link "Home" at bounding box center [318, 33] width 79 height 33
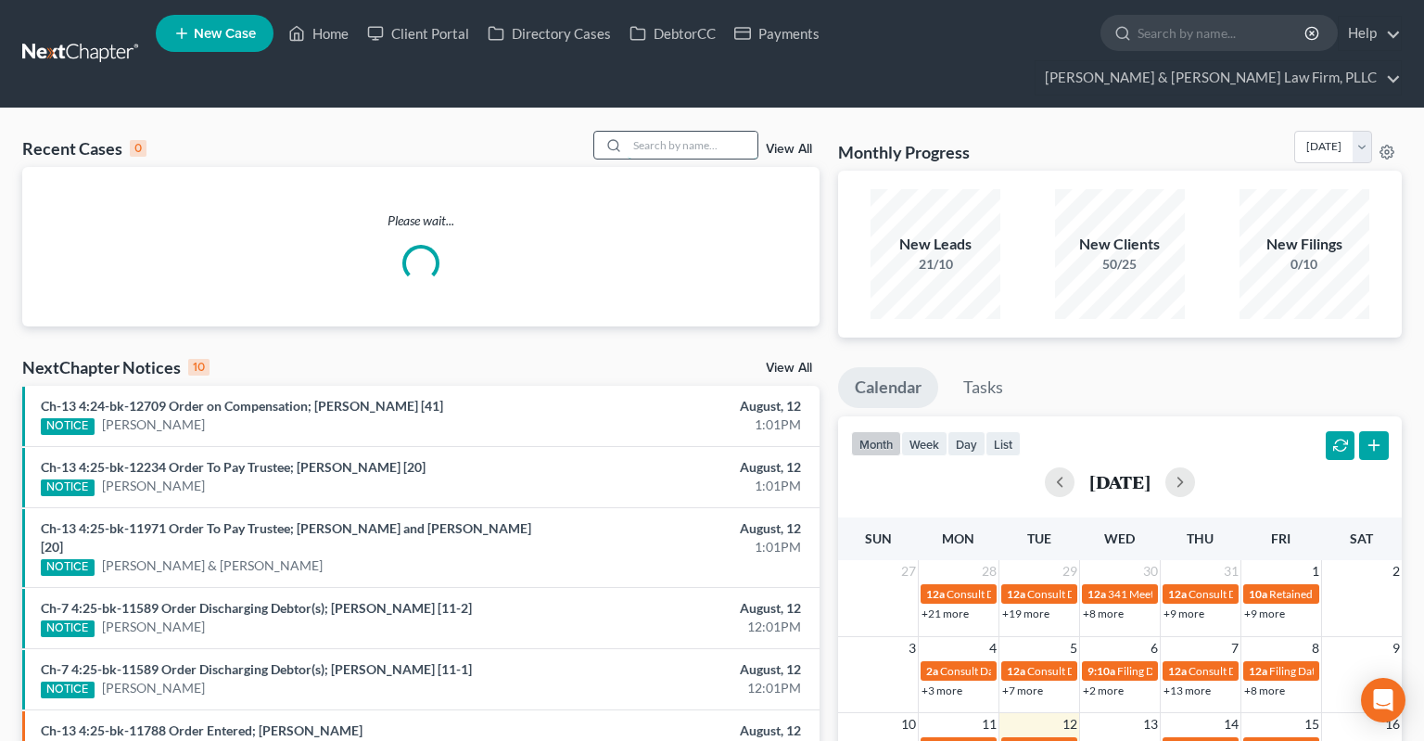
click at [651, 132] on input "search" at bounding box center [693, 145] width 130 height 27
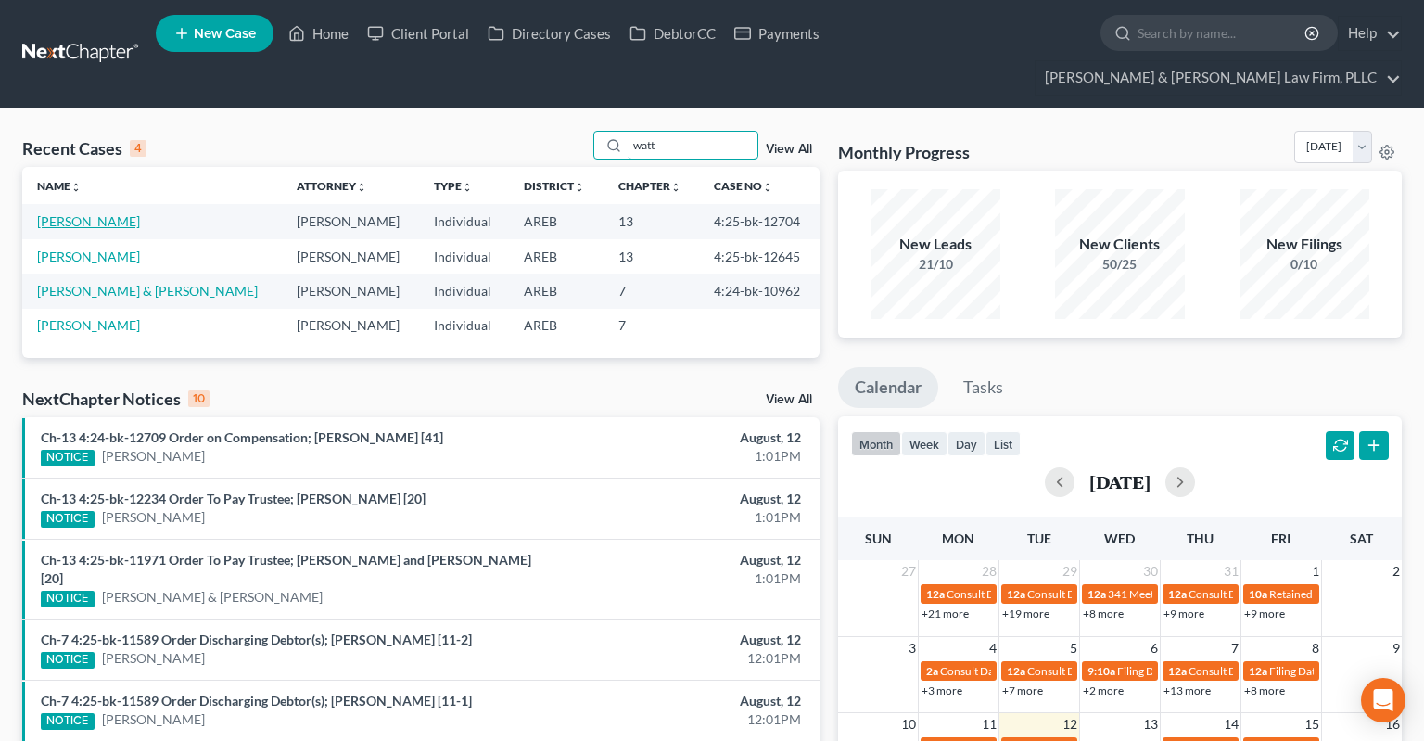
type input "watt"
click at [83, 213] on link "[PERSON_NAME]" at bounding box center [88, 221] width 103 height 16
select select "2"
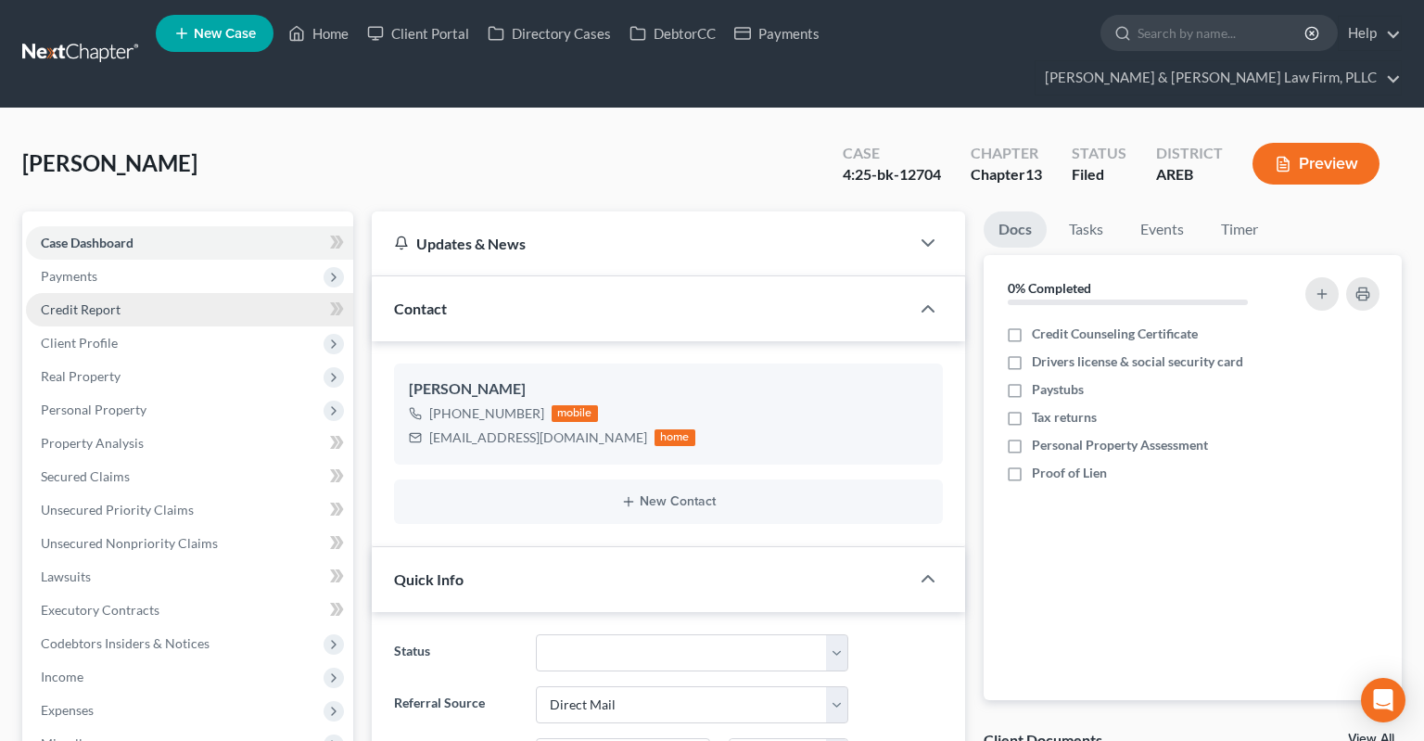
click at [202, 293] on link "Credit Report" at bounding box center [189, 309] width 327 height 33
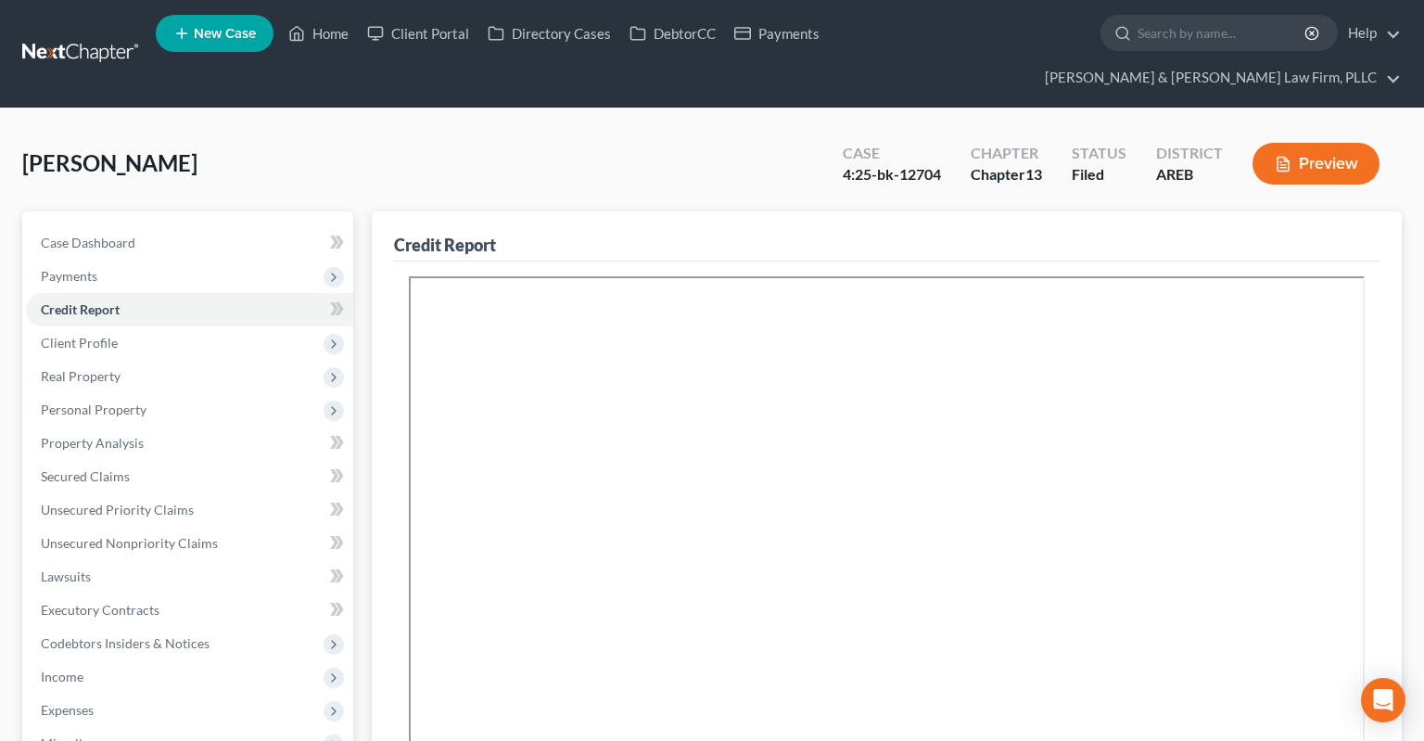
click at [351, 131] on div "[PERSON_NAME] Upgraded Case 4:25-bk-12704 Chapter Chapter 13 Status Filed Distr…" at bounding box center [712, 171] width 1380 height 81
click at [313, 32] on link "Home" at bounding box center [318, 33] width 79 height 33
